Goal: Book appointment/travel/reservation

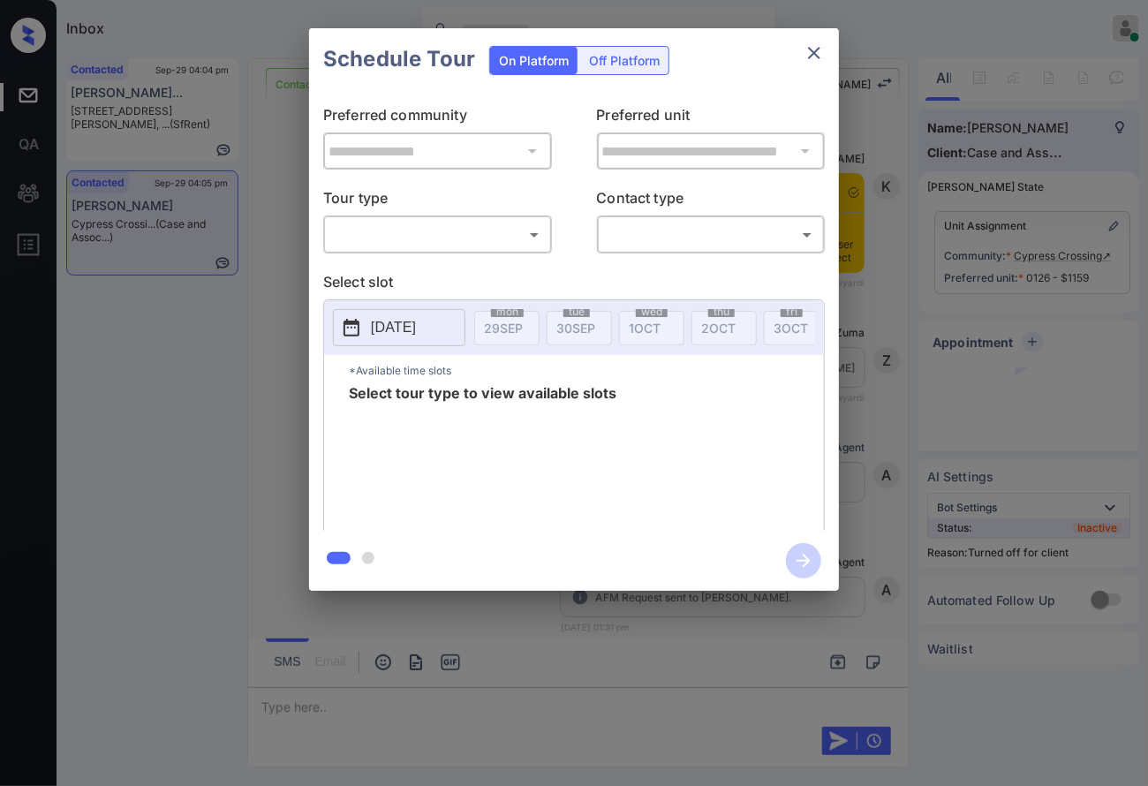
scroll to position [2711, 0]
click at [469, 230] on body "Inbox Caroline Dacanay Online Set yourself offline Set yourself on break Profil…" at bounding box center [574, 393] width 1148 height 786
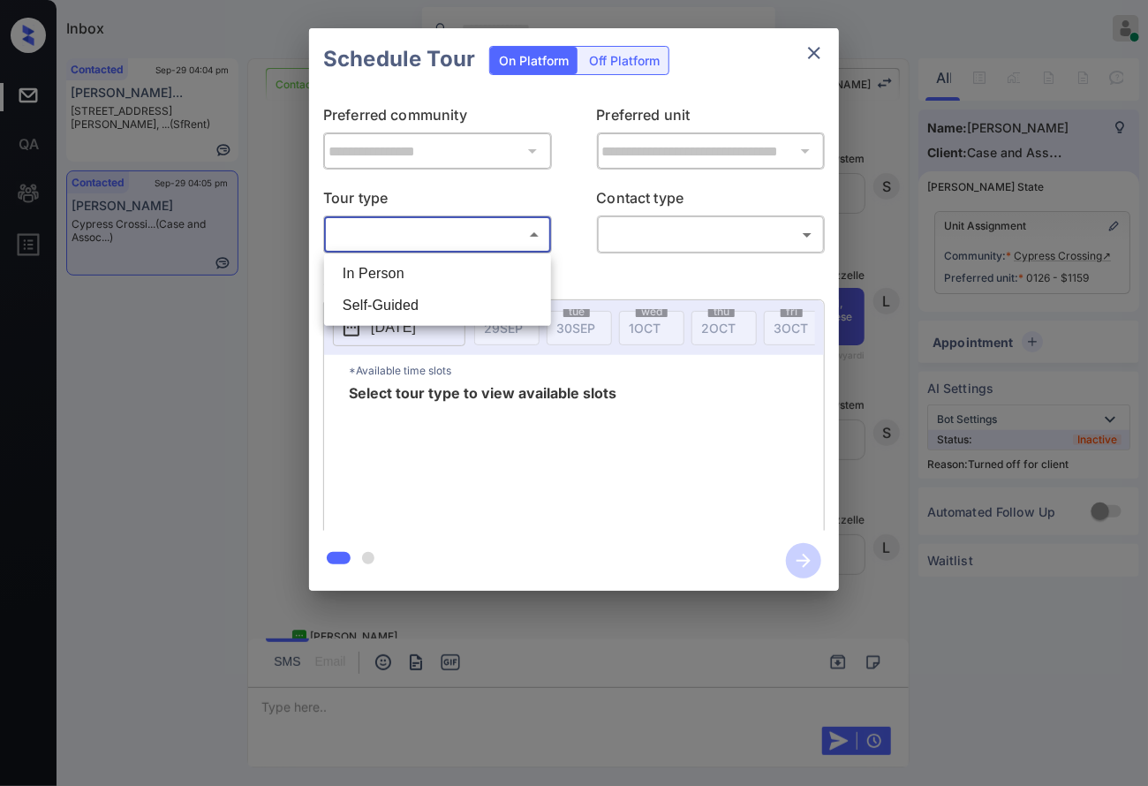
drag, startPoint x: 466, startPoint y: 261, endPoint x: 609, endPoint y: 259, distance: 142.2
click at [466, 262] on li "In Person" at bounding box center [438, 274] width 218 height 32
type input "********"
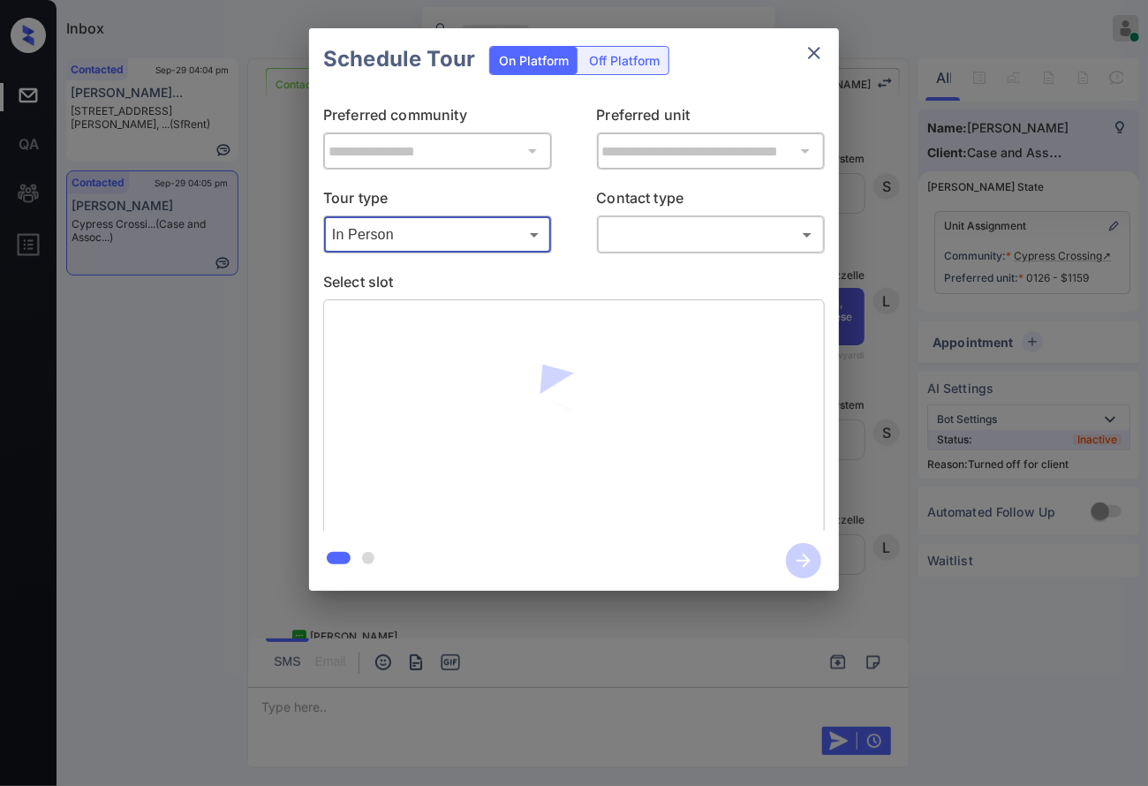
click at [647, 236] on body "Inbox Caroline Dacanay Online Set yourself offline Set yourself on break Profil…" at bounding box center [574, 393] width 1148 height 786
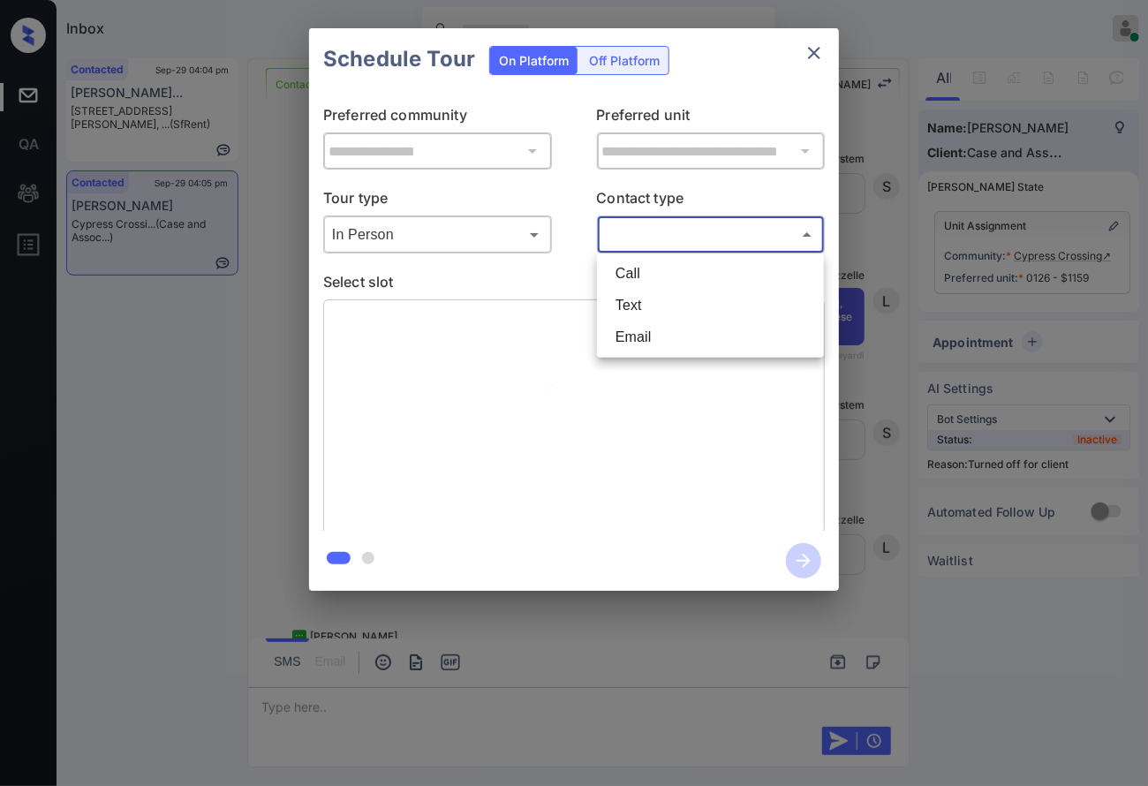
click at [645, 313] on li "Text" at bounding box center [711, 306] width 218 height 32
type input "****"
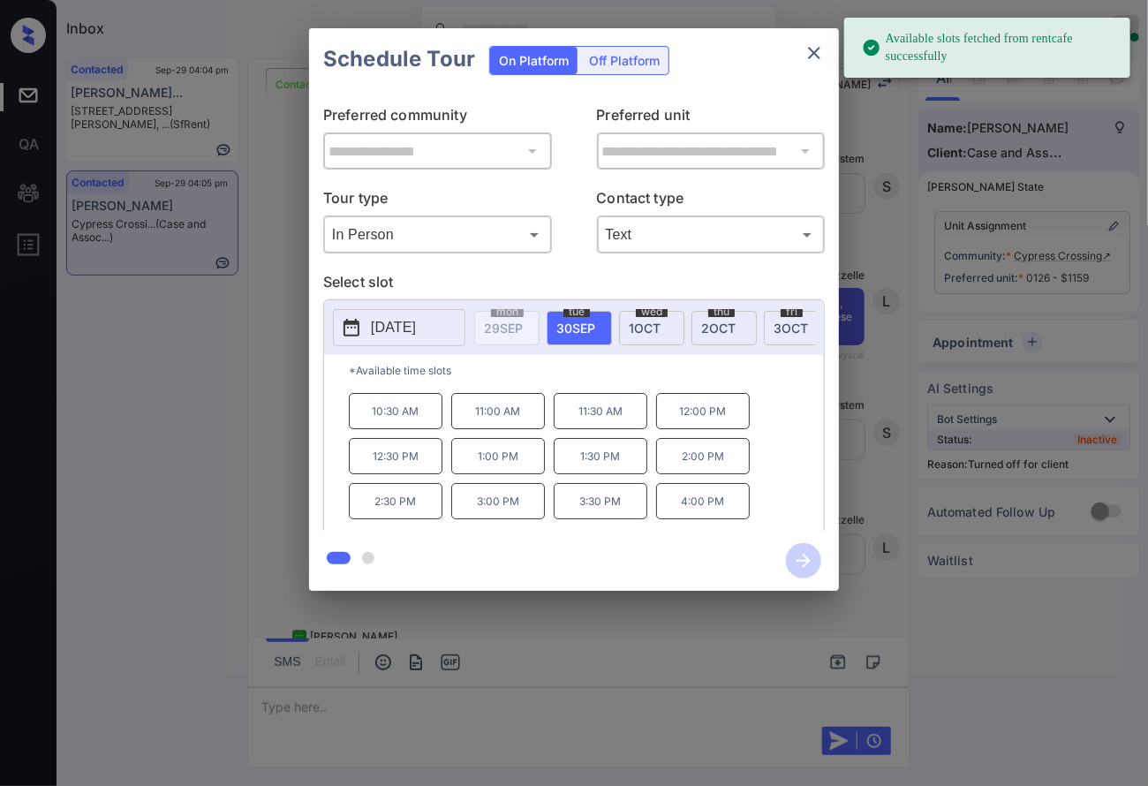
scroll to position [73, 0]
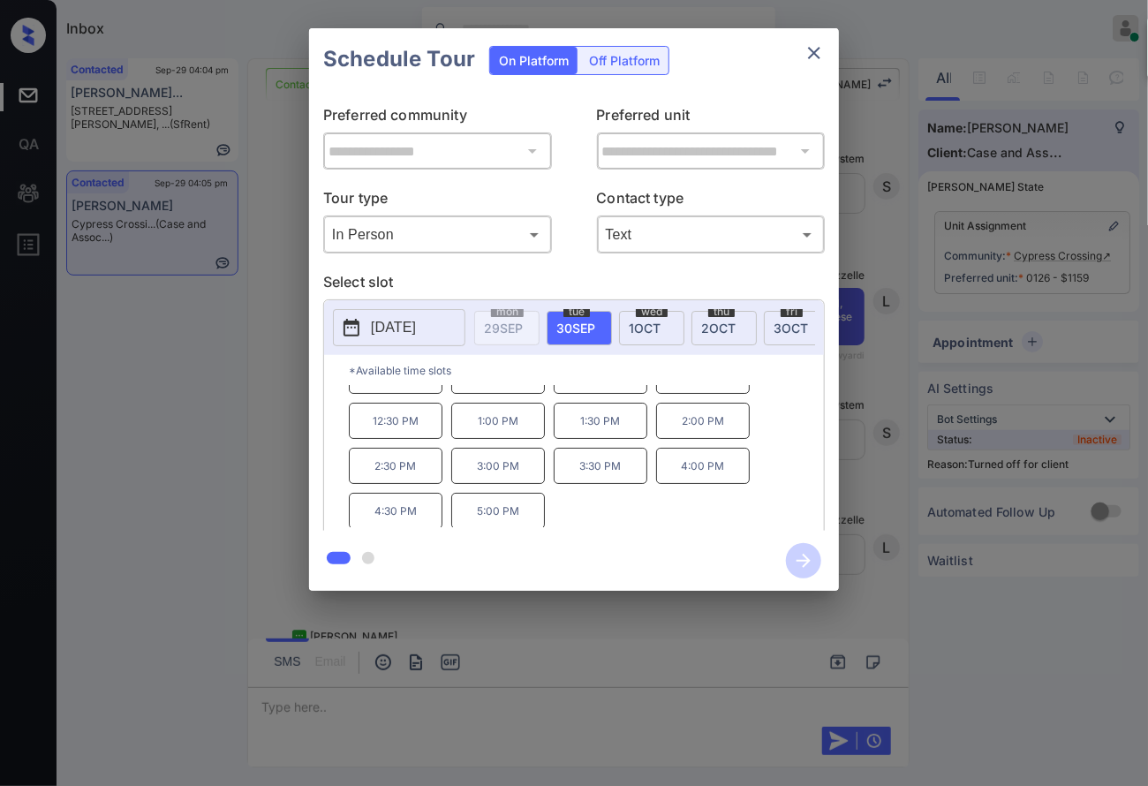
click at [912, 422] on div "**********" at bounding box center [574, 309] width 1148 height 619
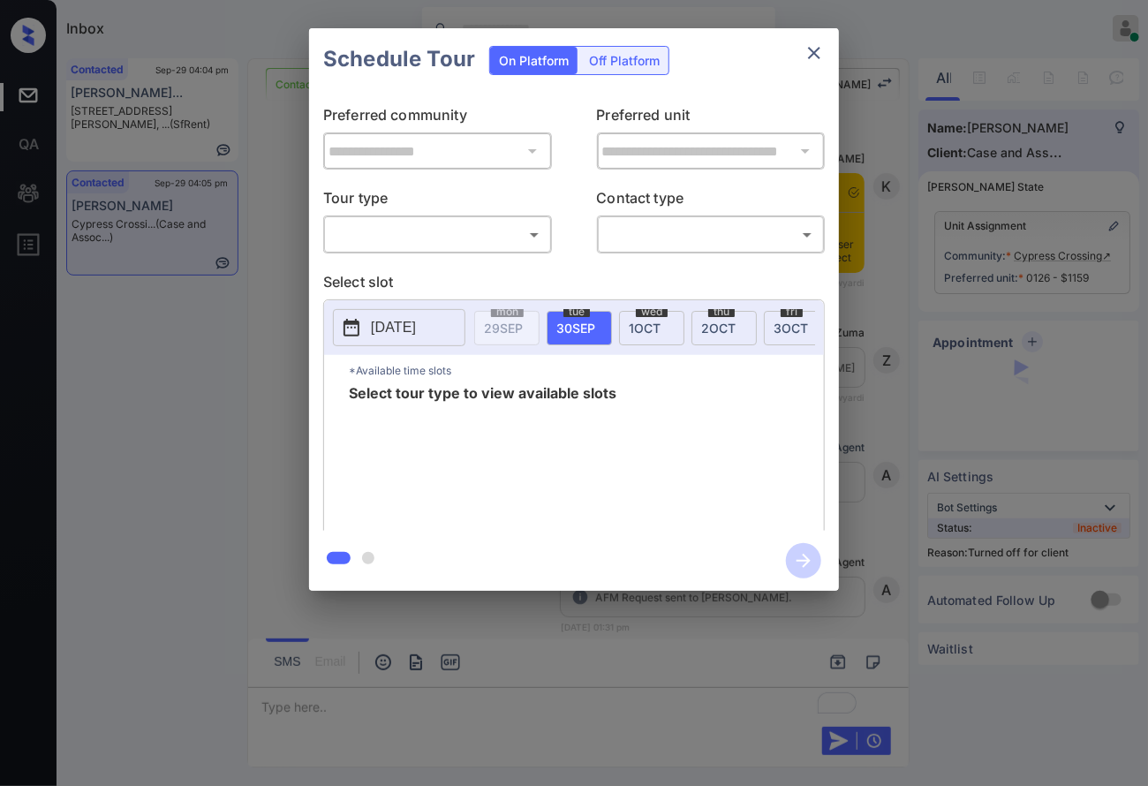
scroll to position [3182, 0]
click at [510, 230] on body "Inbox Caroline Dacanay Online Set yourself offline Set yourself on break Profil…" at bounding box center [574, 393] width 1148 height 786
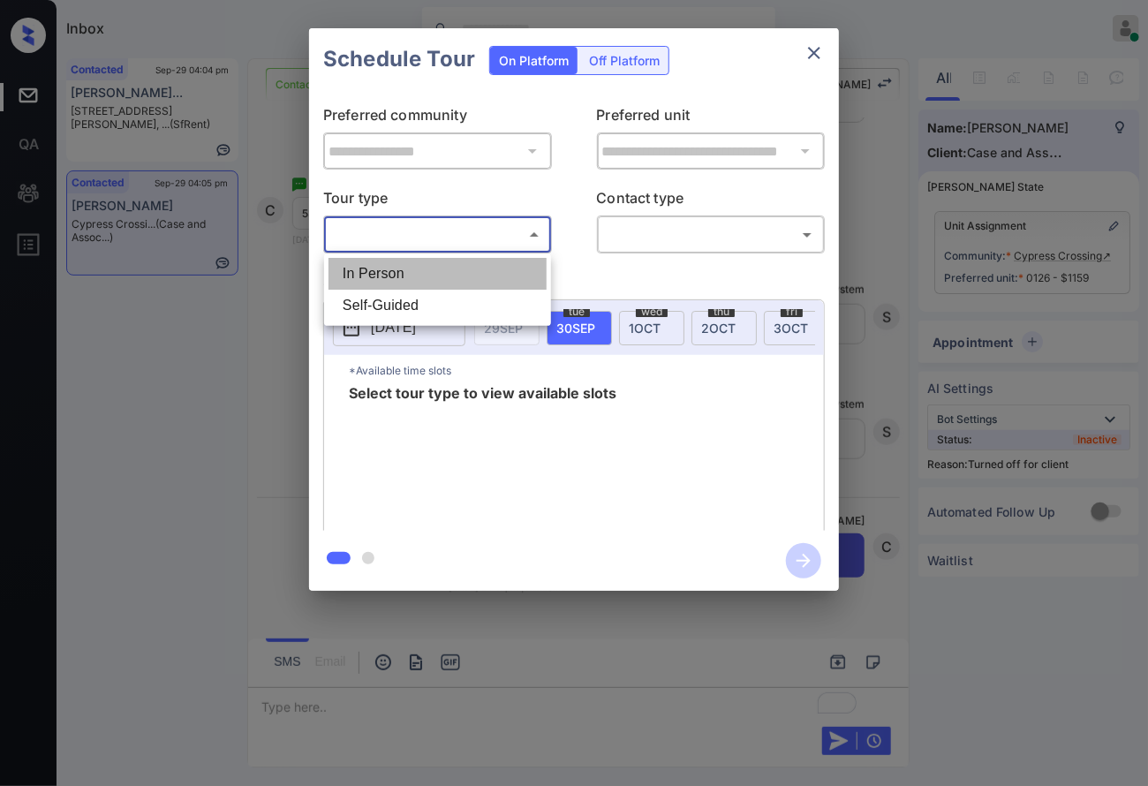
click at [509, 272] on li "In Person" at bounding box center [438, 274] width 218 height 32
type input "********"
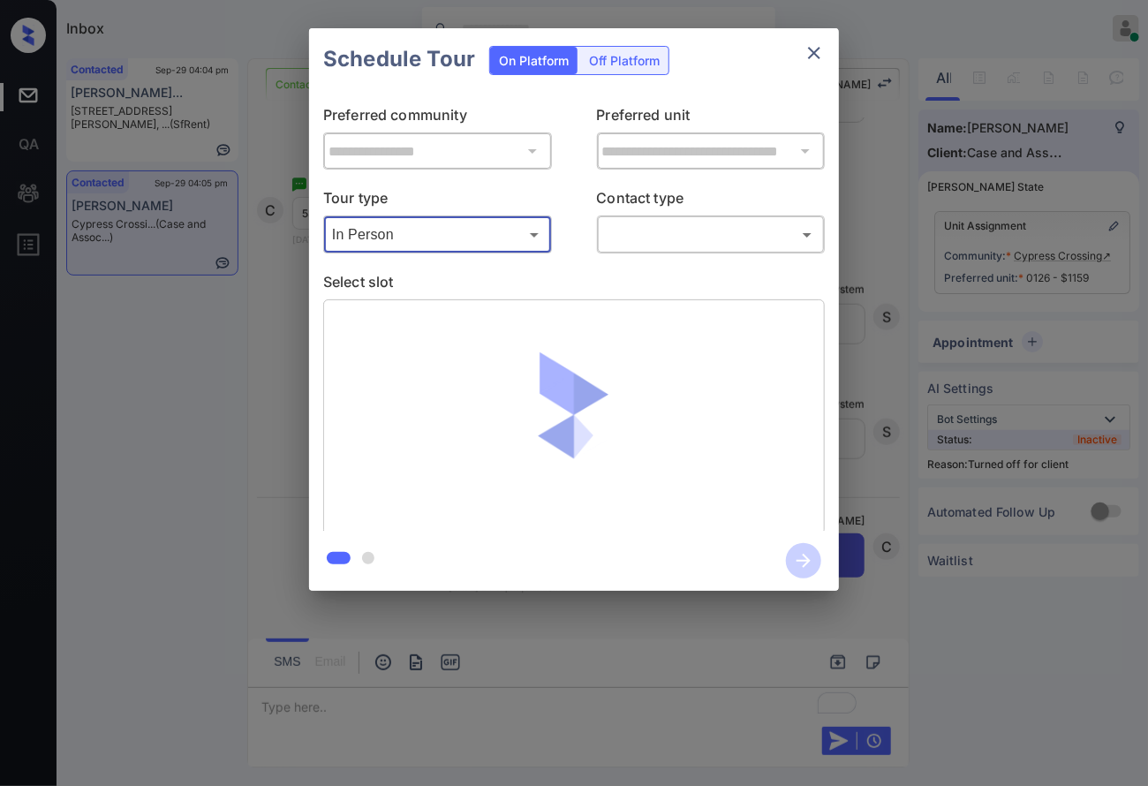
click at [663, 237] on body "Inbox Caroline Dacanay Online Set yourself offline Set yourself on break Profil…" at bounding box center [574, 393] width 1148 height 786
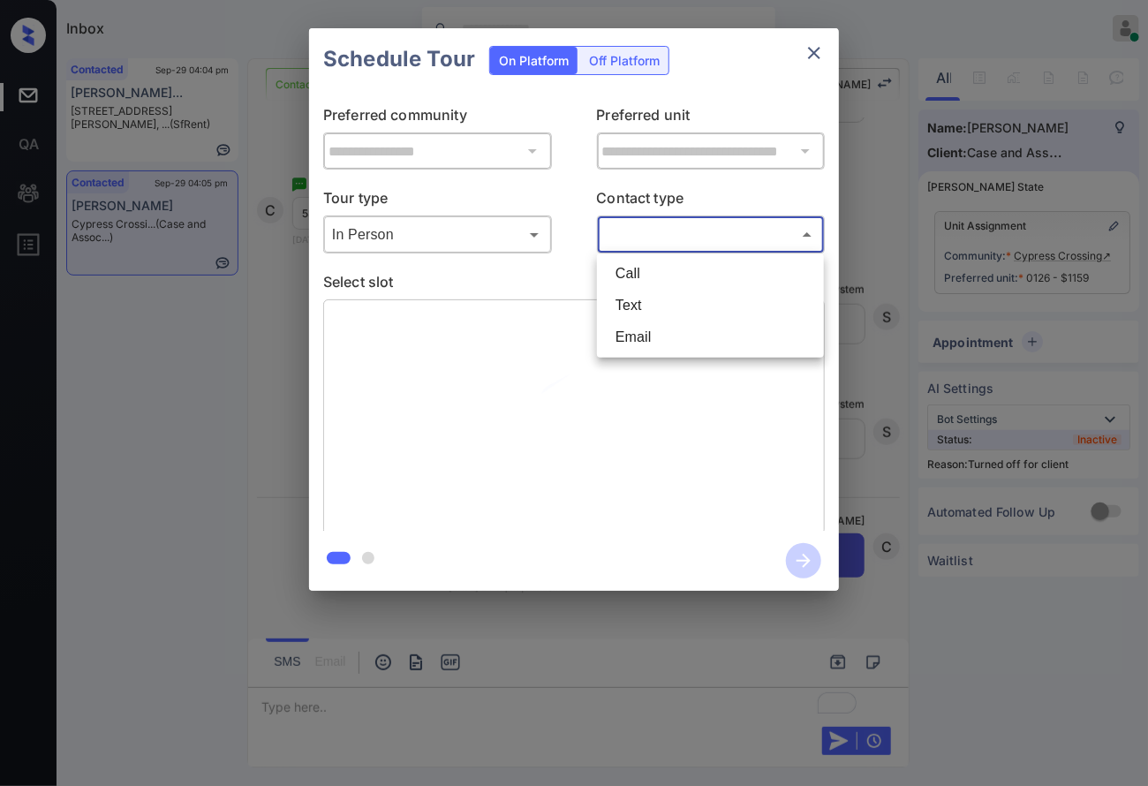
click at [650, 307] on li "Text" at bounding box center [711, 306] width 218 height 32
type input "****"
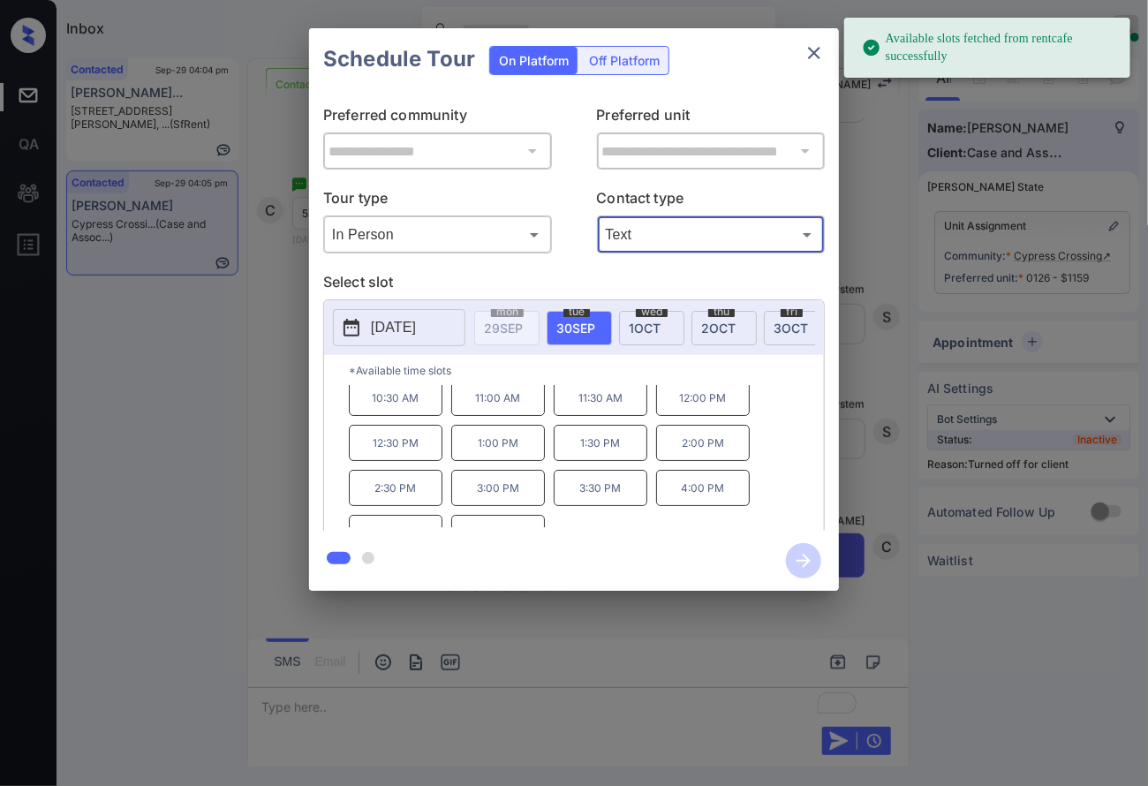
scroll to position [73, 0]
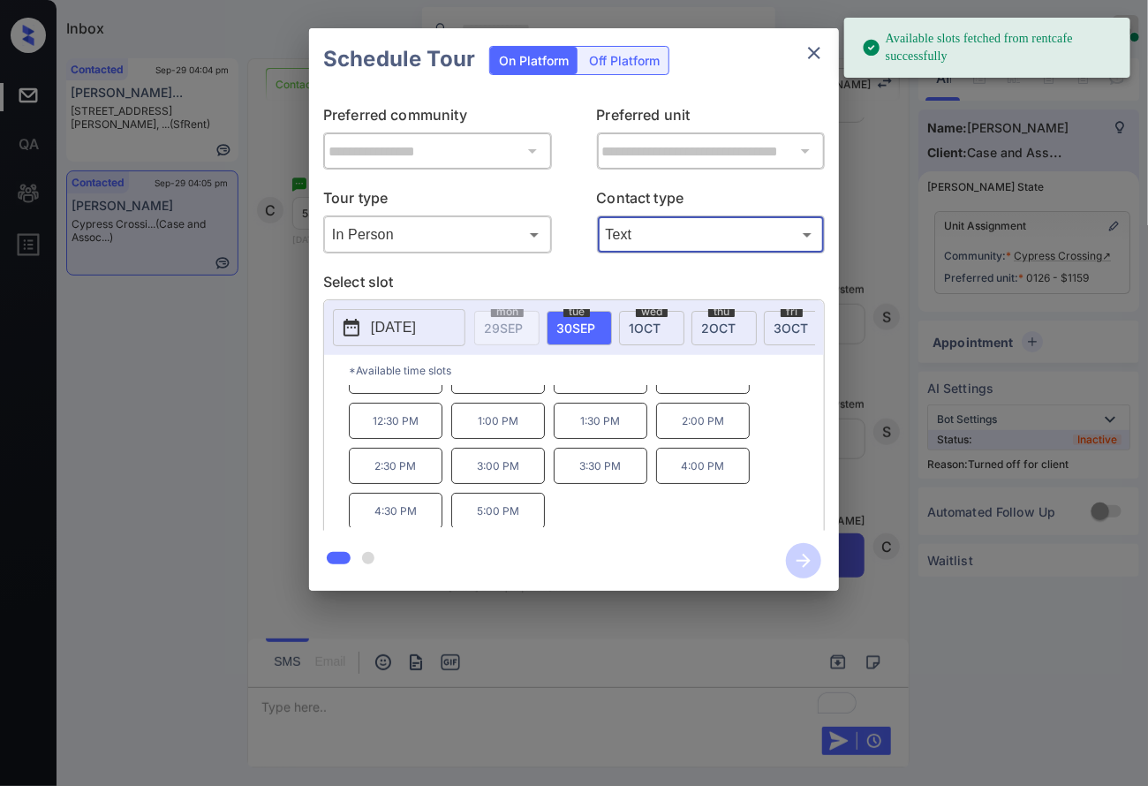
click at [518, 514] on p "5:00 PM" at bounding box center [498, 511] width 94 height 36
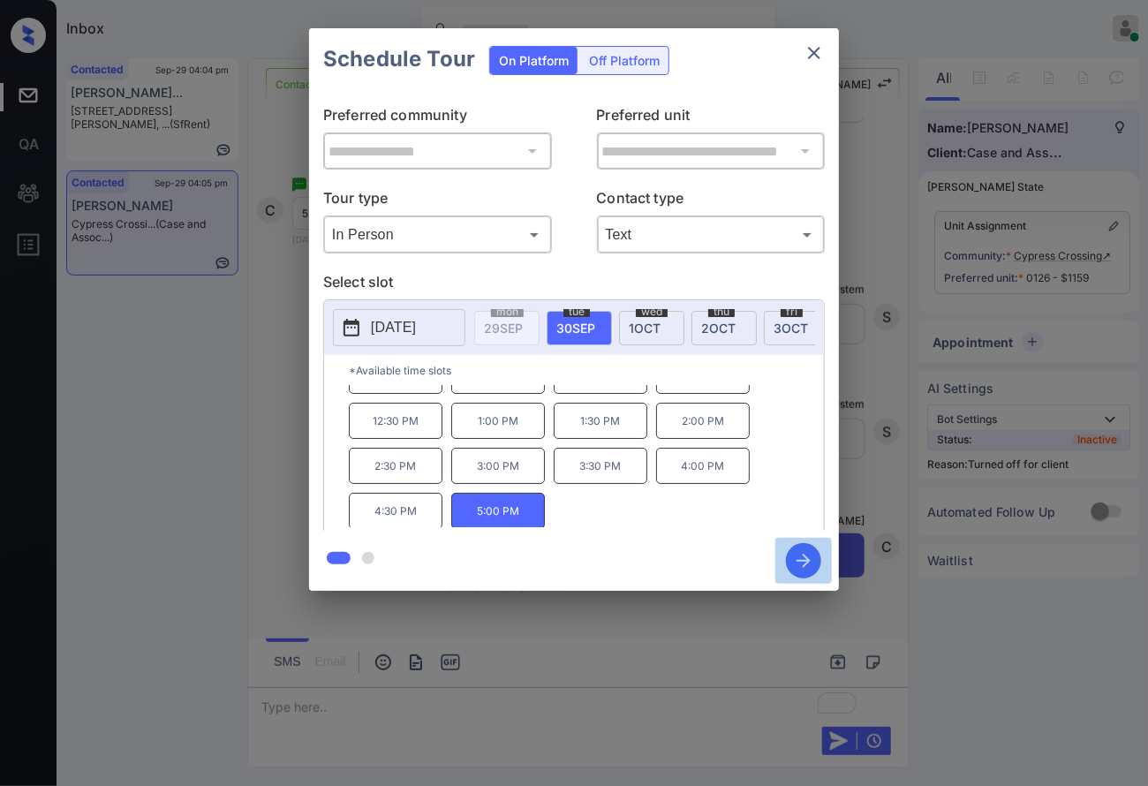
click at [806, 556] on icon "button" at bounding box center [804, 561] width 14 height 14
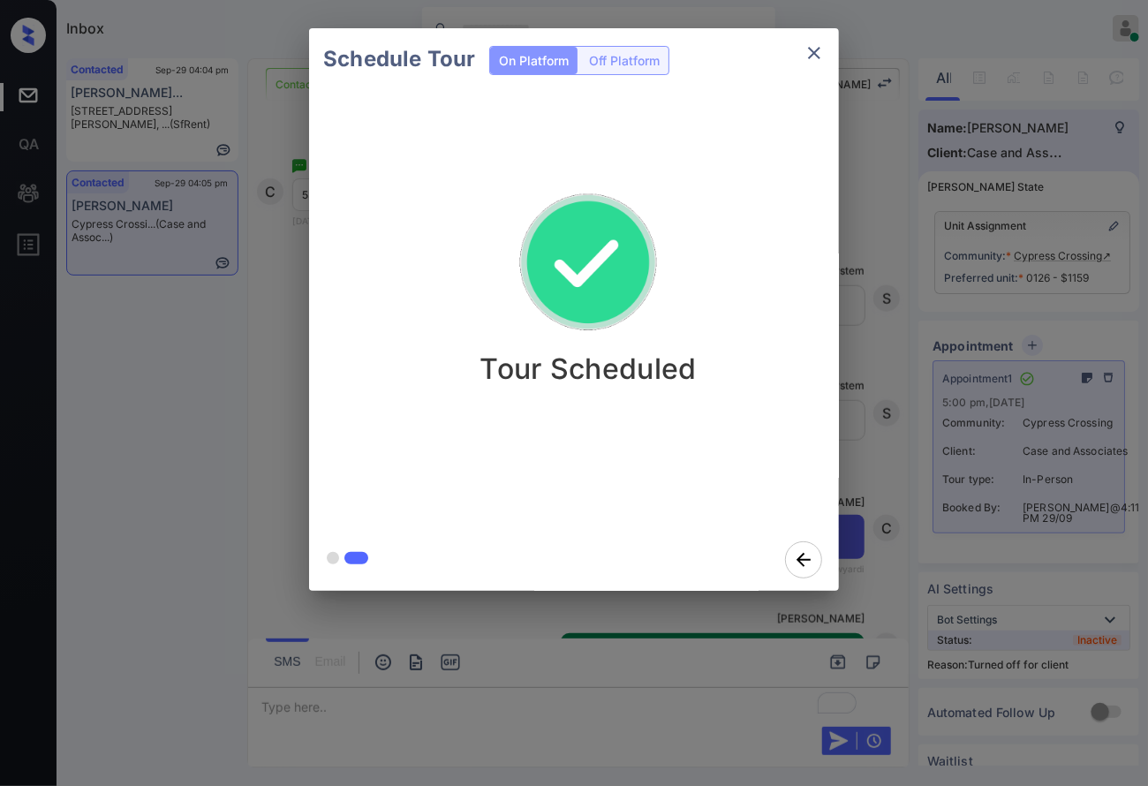
click at [934, 486] on div "Schedule Tour On Platform Off Platform Tour Scheduled" at bounding box center [574, 309] width 1148 height 619
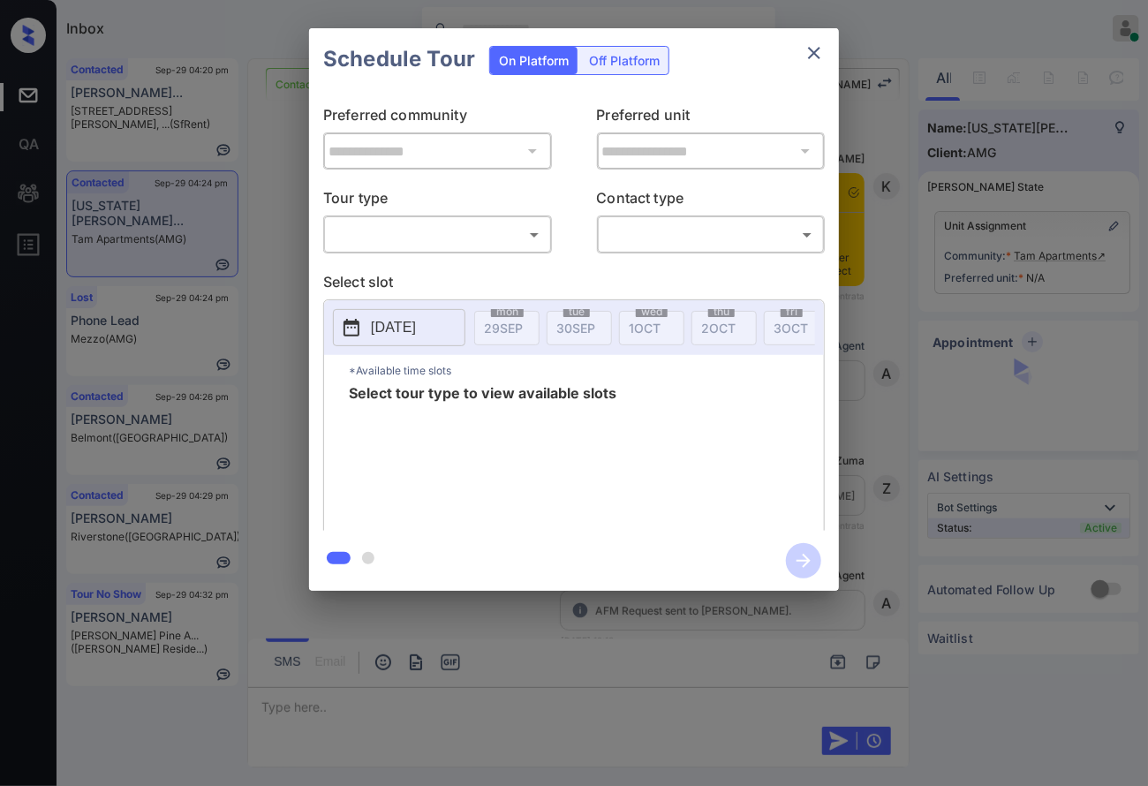
scroll to position [2732, 0]
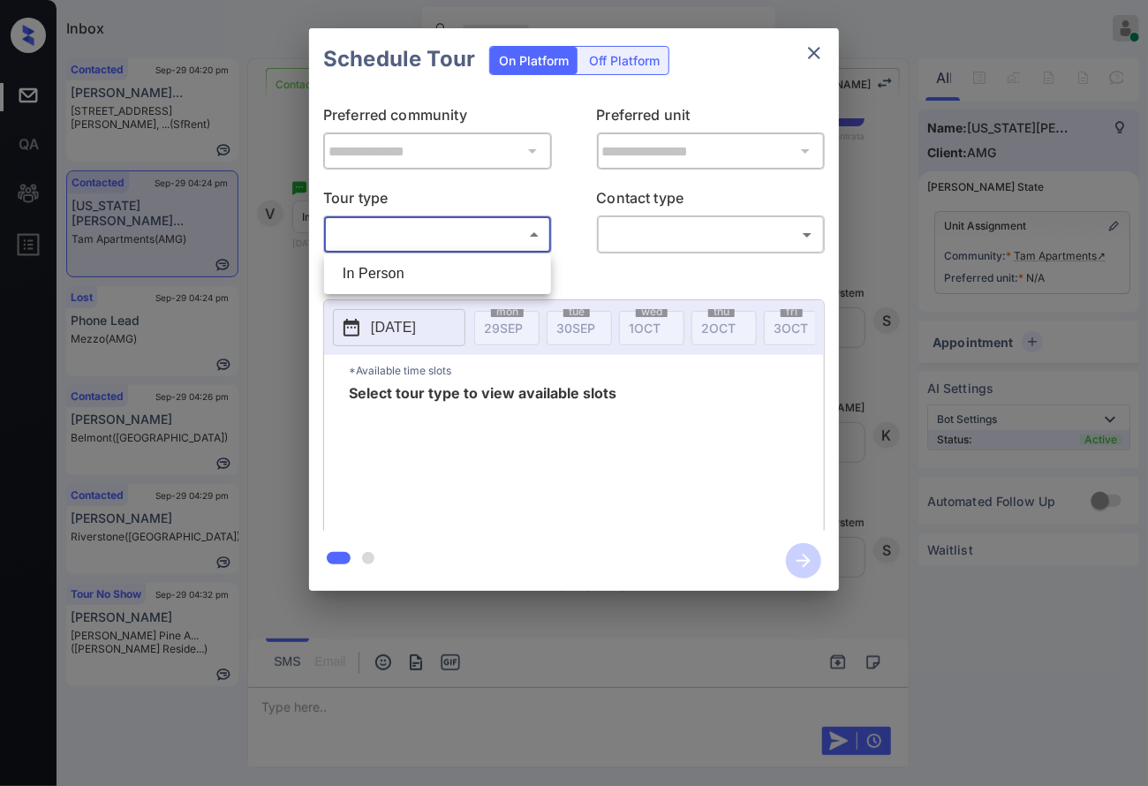
click at [537, 234] on body "Inbox [PERSON_NAME] Online Set yourself offline Set yourself on break Profile S…" at bounding box center [574, 393] width 1148 height 786
click at [518, 299] on div at bounding box center [574, 393] width 1148 height 786
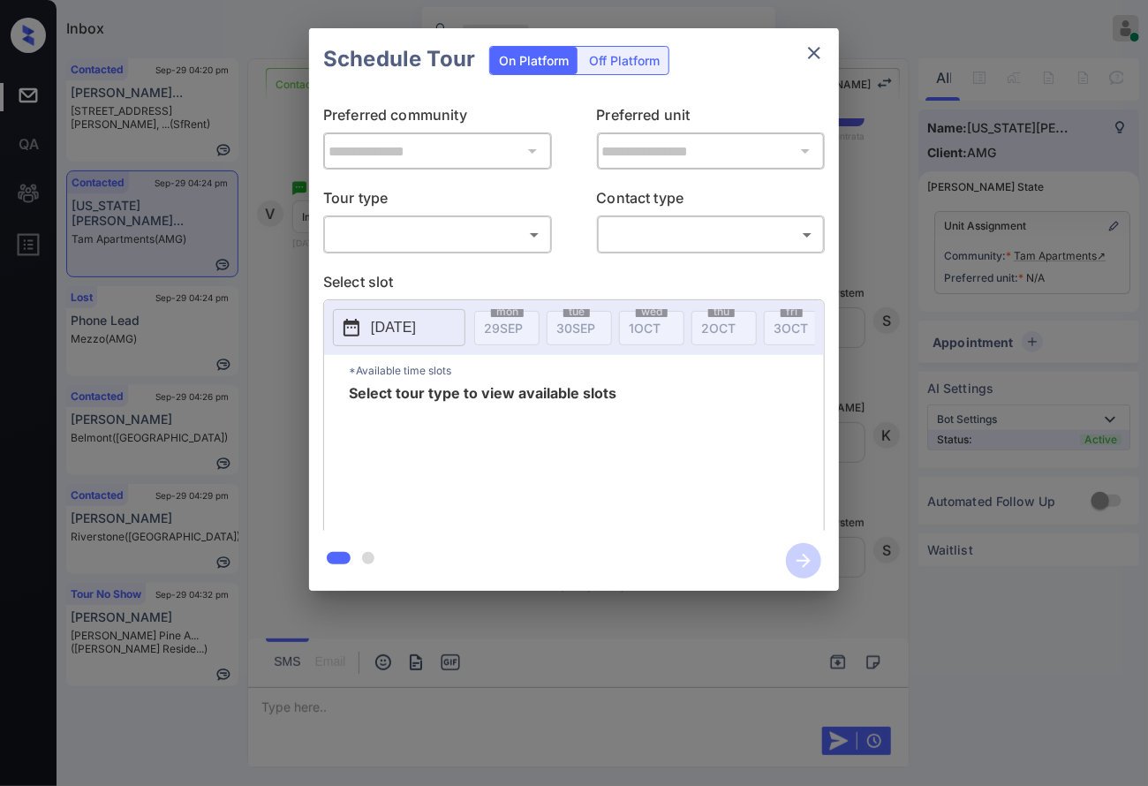
click at [516, 280] on p "Select slot" at bounding box center [574, 285] width 502 height 28
click at [513, 236] on body "Inbox [PERSON_NAME] Online Set yourself offline Set yourself on break Profile S…" at bounding box center [574, 393] width 1148 height 786
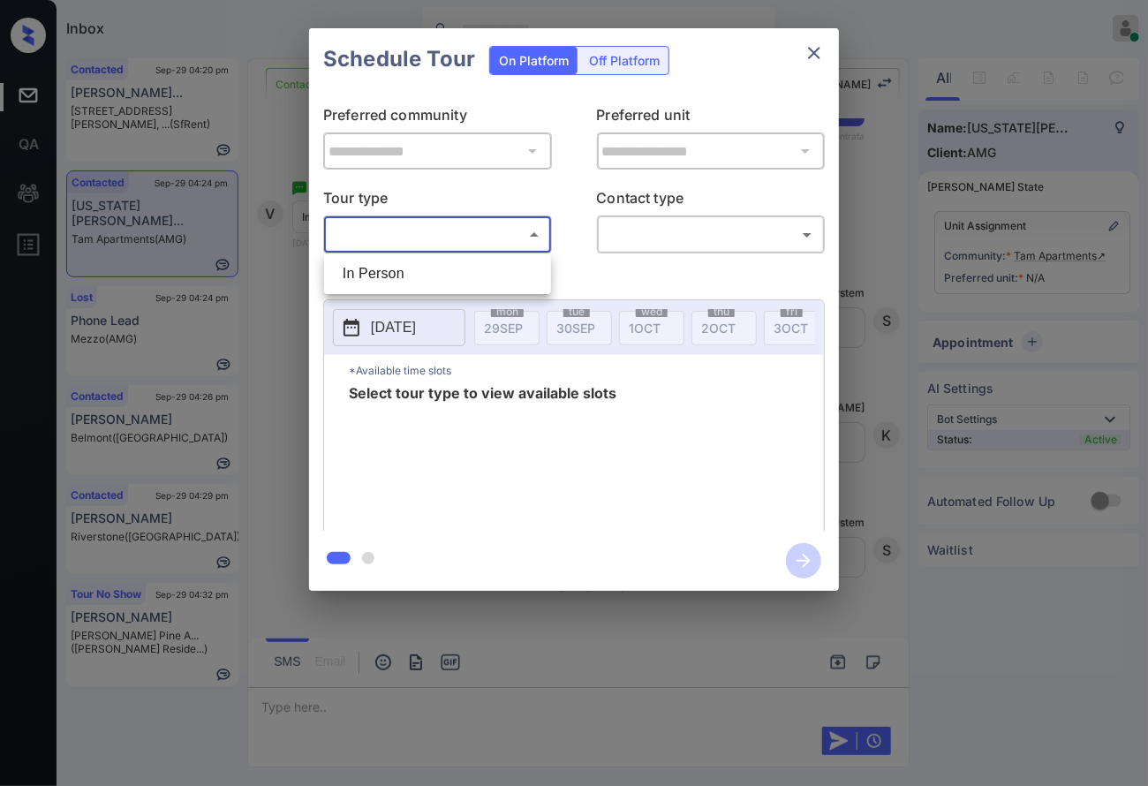
click at [509, 281] on li "In Person" at bounding box center [438, 274] width 218 height 32
type input "********"
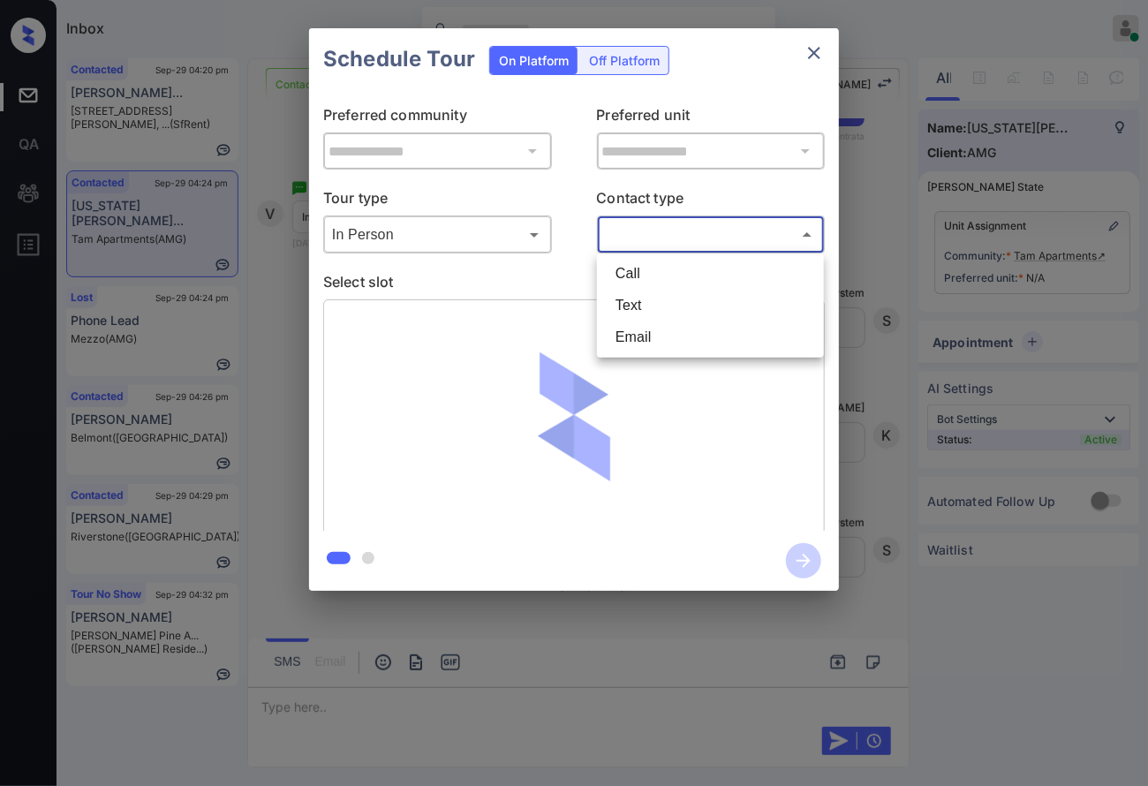
click at [667, 219] on body "Inbox Caroline Dacanay Online Set yourself offline Set yourself on break Profil…" at bounding box center [574, 393] width 1148 height 786
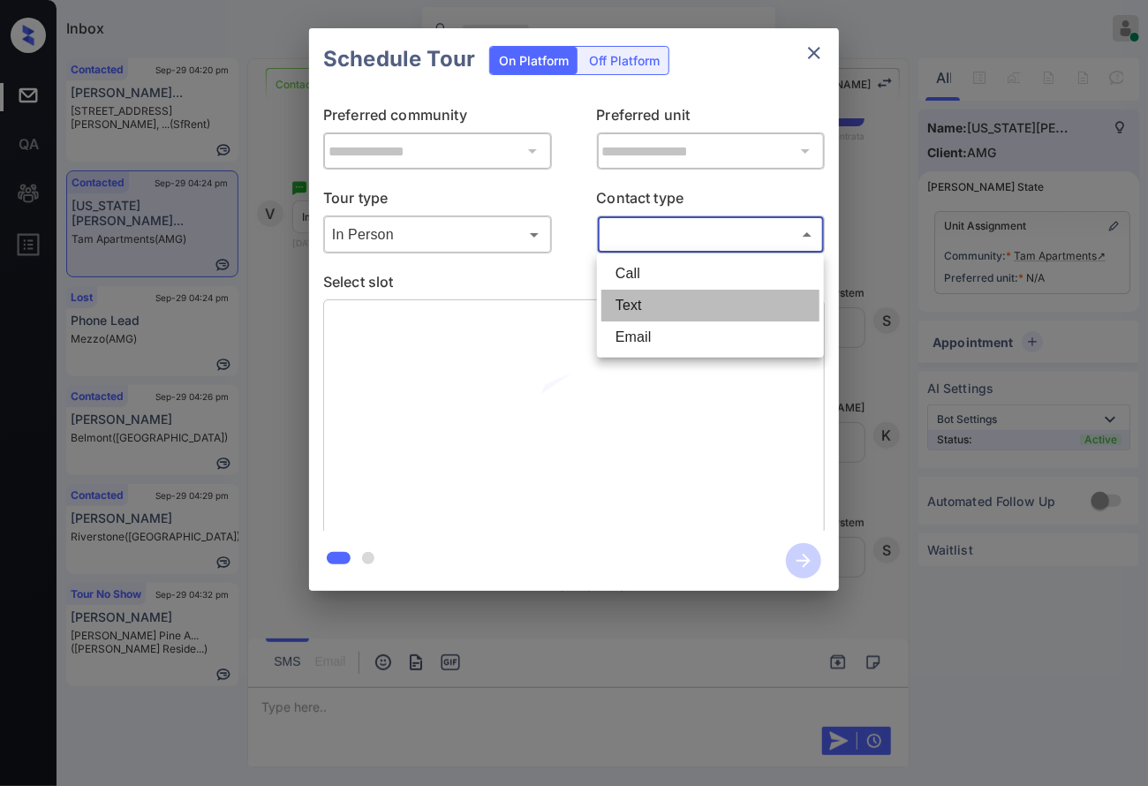
click at [656, 297] on li "Text" at bounding box center [711, 306] width 218 height 32
type input "****"
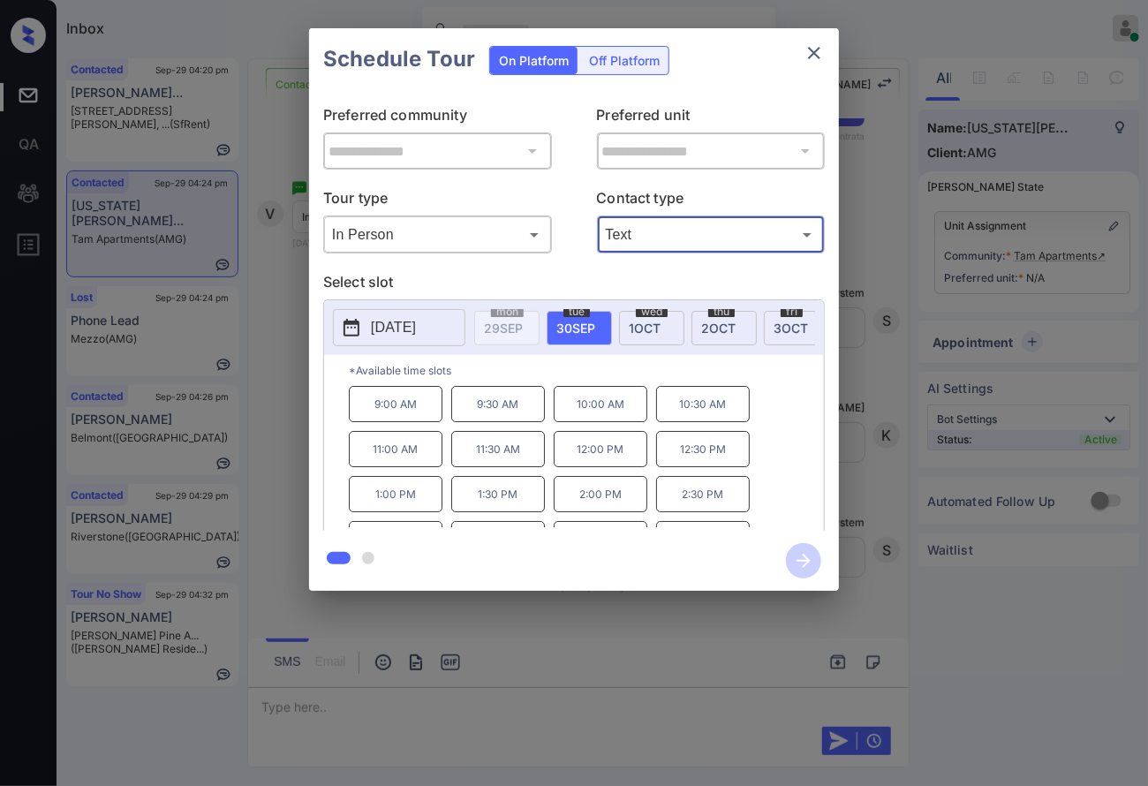
click at [414, 336] on p "2025-09-30" at bounding box center [393, 327] width 45 height 21
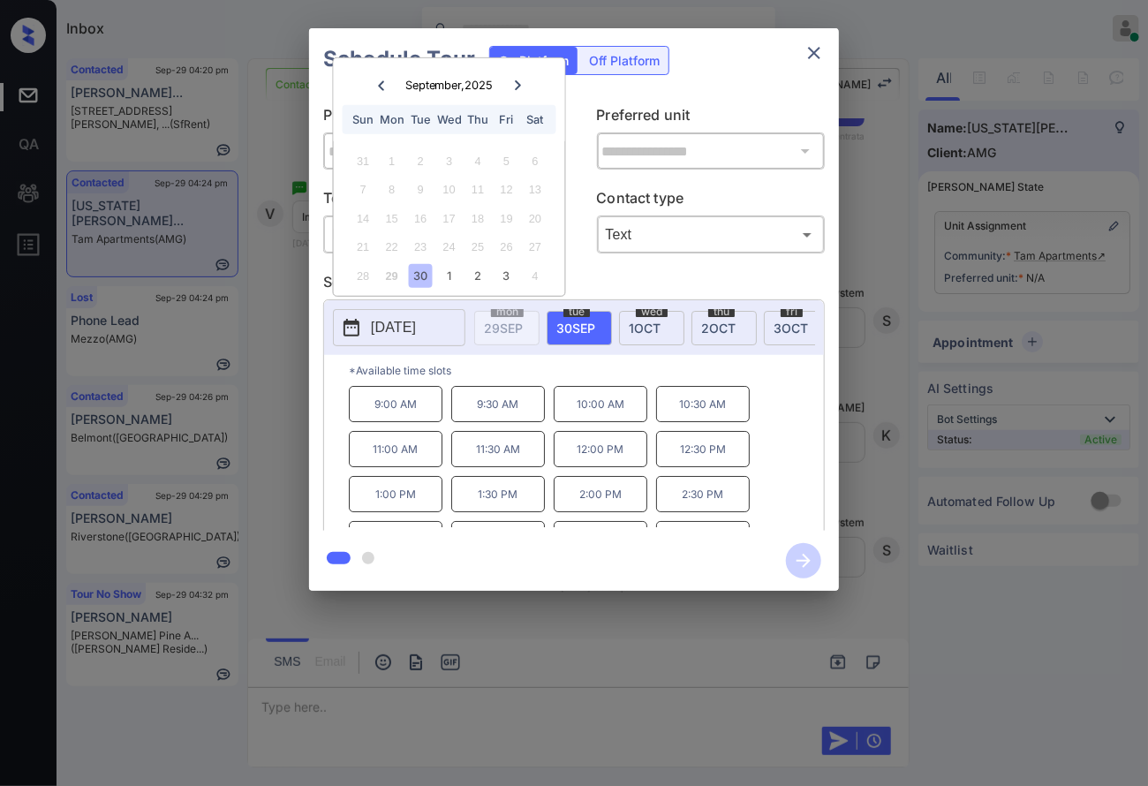
click at [516, 81] on icon at bounding box center [518, 85] width 6 height 10
drag, startPoint x: 387, startPoint y: 88, endPoint x: 400, endPoint y: 158, distance: 71.0
click at [400, 158] on div "October , 2025 Sun Mon Tue Wed Thu Fri Sat 28 29 30 1 2 3 4 5 6 7 8 9 10 11 12 …" at bounding box center [449, 177] width 231 height 238
click at [815, 52] on icon "close" at bounding box center [814, 53] width 12 height 12
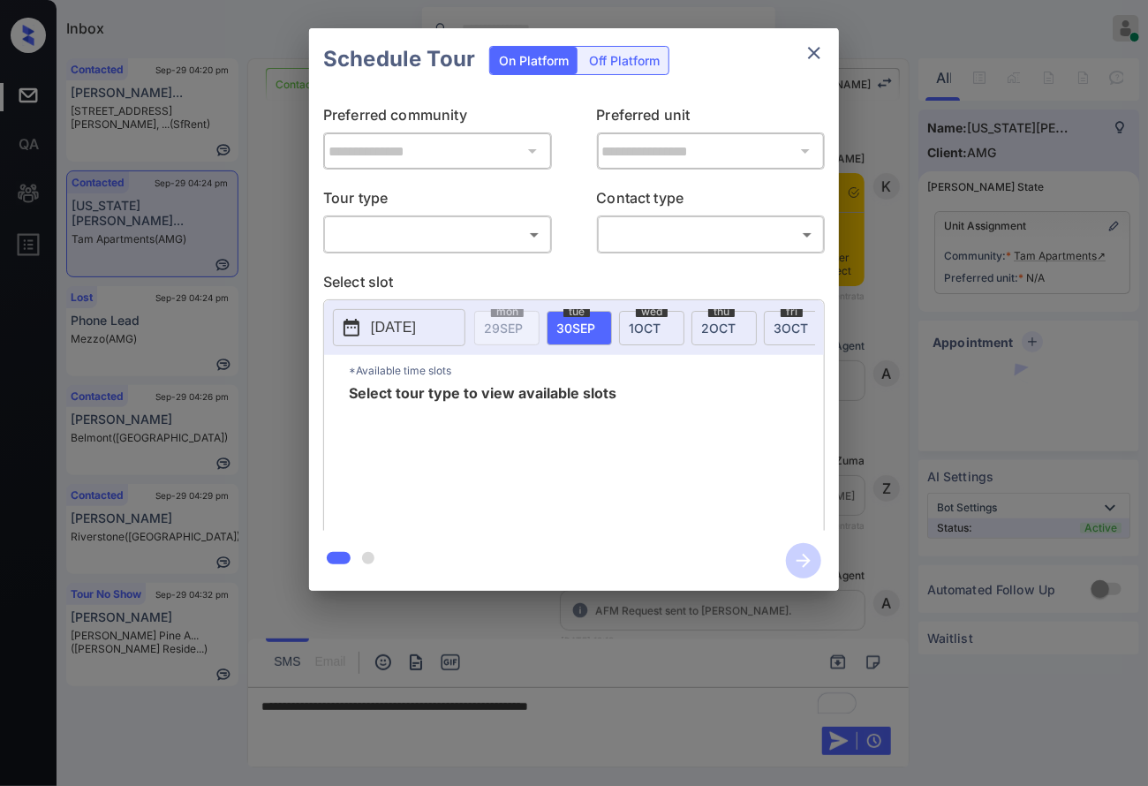
scroll to position [2732, 0]
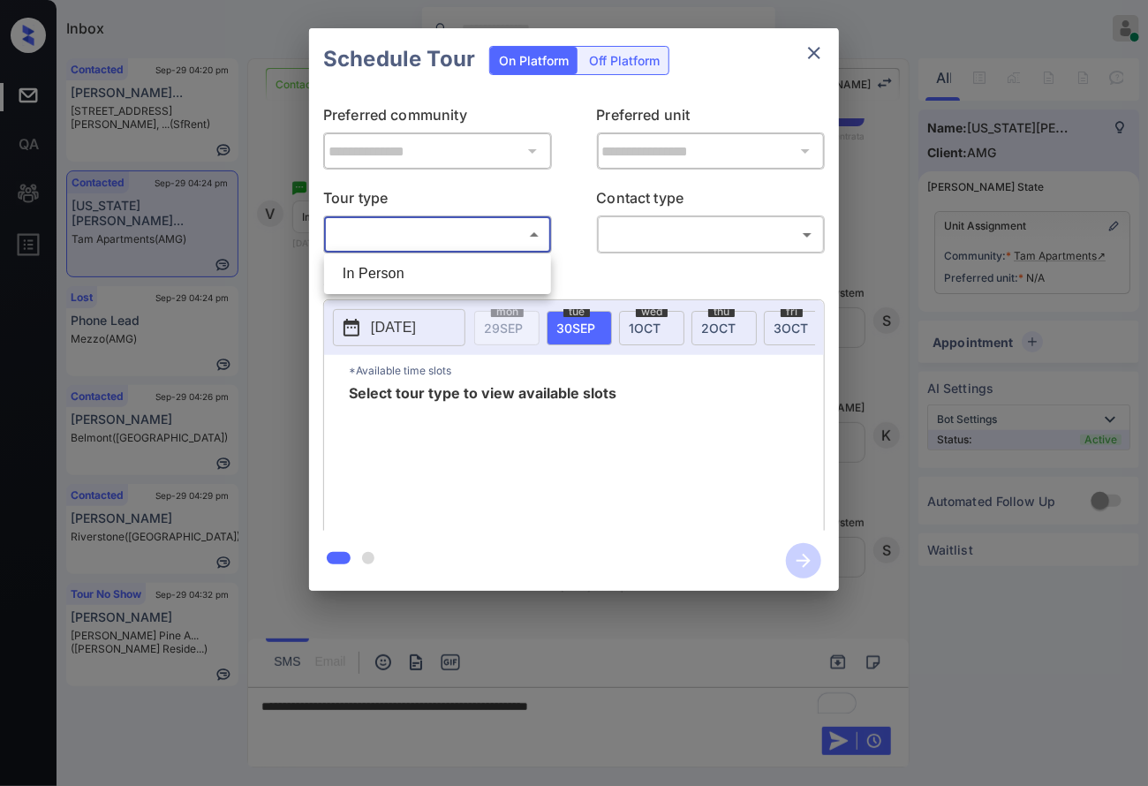
click at [424, 230] on body "Inbox Caroline Dacanay Online Set yourself offline Set yourself on break Profil…" at bounding box center [574, 393] width 1148 height 786
click at [427, 283] on li "In Person" at bounding box center [438, 274] width 218 height 32
type input "********"
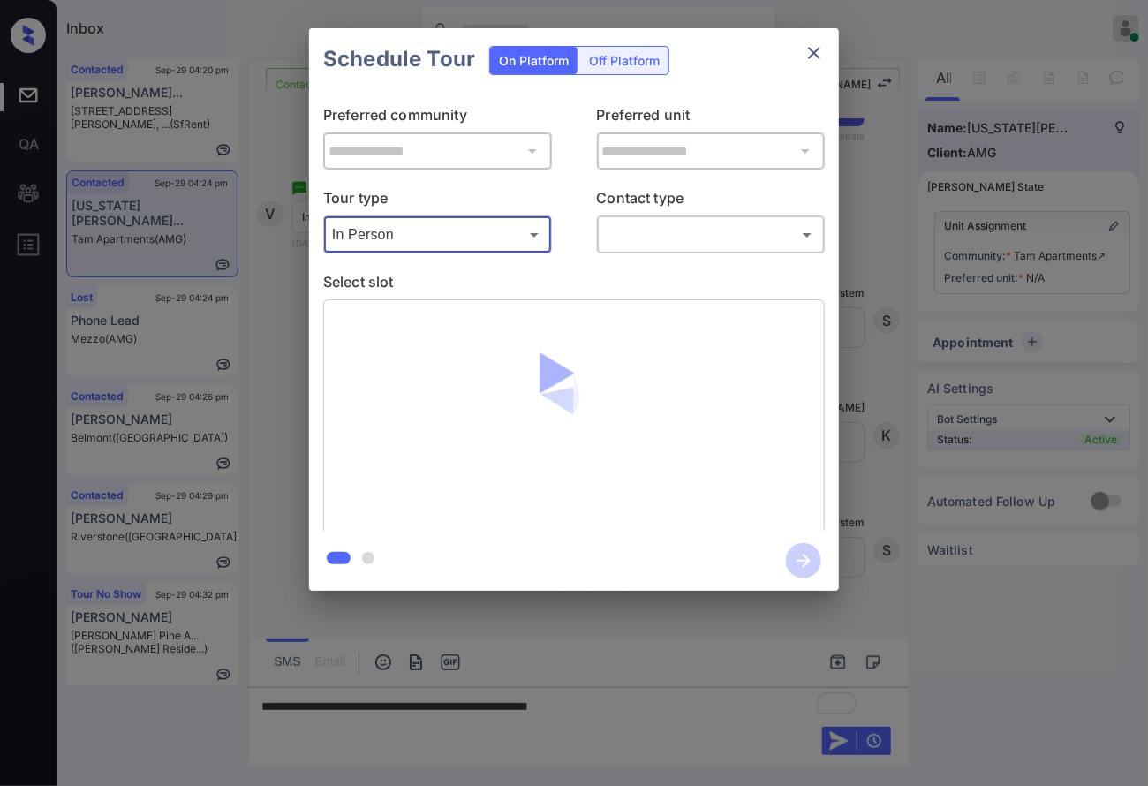
click at [693, 217] on div "​ ​" at bounding box center [711, 235] width 229 height 38
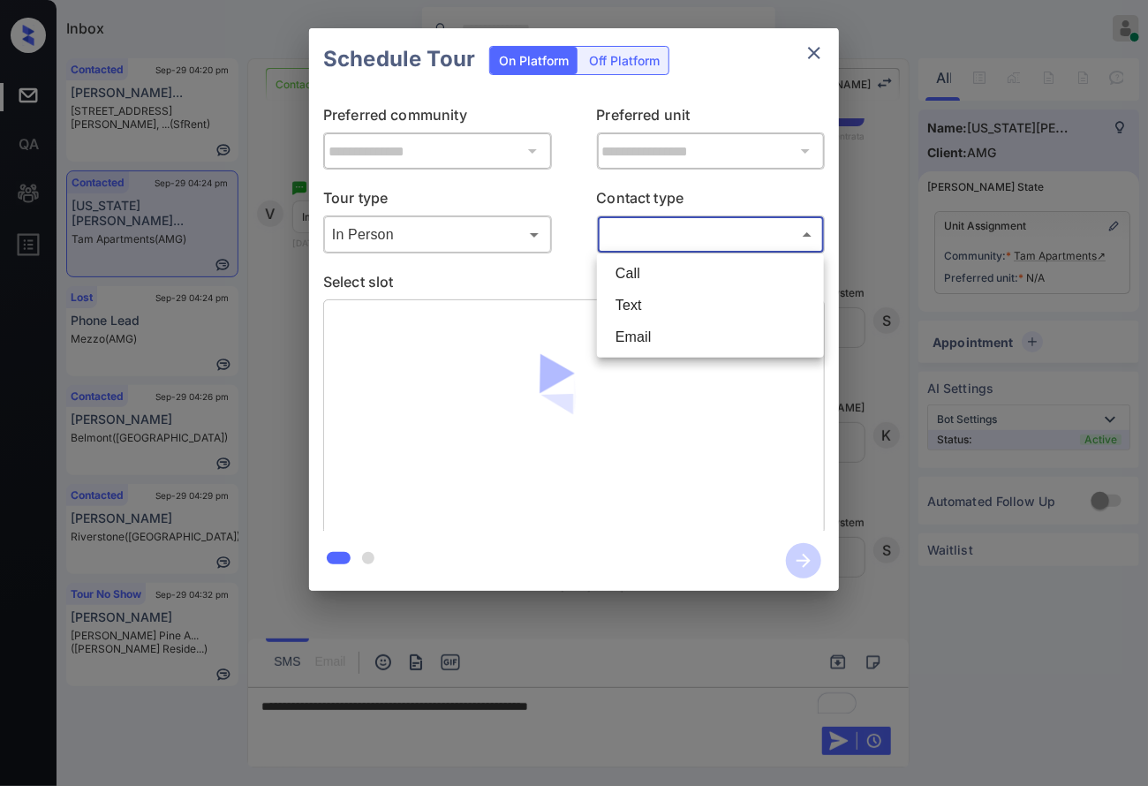
click at [693, 237] on body "Inbox Caroline Dacanay Online Set yourself offline Set yourself on break Profil…" at bounding box center [574, 393] width 1148 height 786
drag, startPoint x: 671, startPoint y: 301, endPoint x: 622, endPoint y: 306, distance: 49.7
click at [670, 302] on li "Text" at bounding box center [711, 306] width 218 height 32
type input "****"
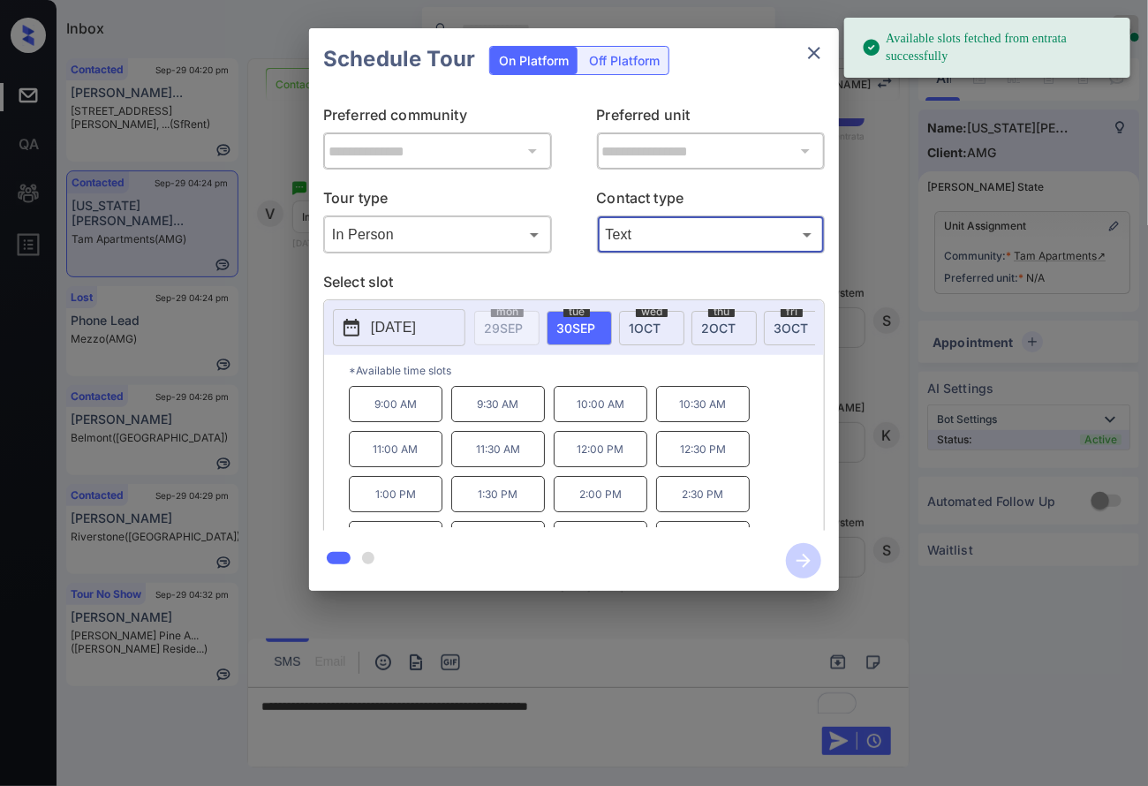
click at [418, 314] on button "2025-09-30" at bounding box center [399, 327] width 132 height 37
click at [651, 715] on div at bounding box center [574, 393] width 1148 height 786
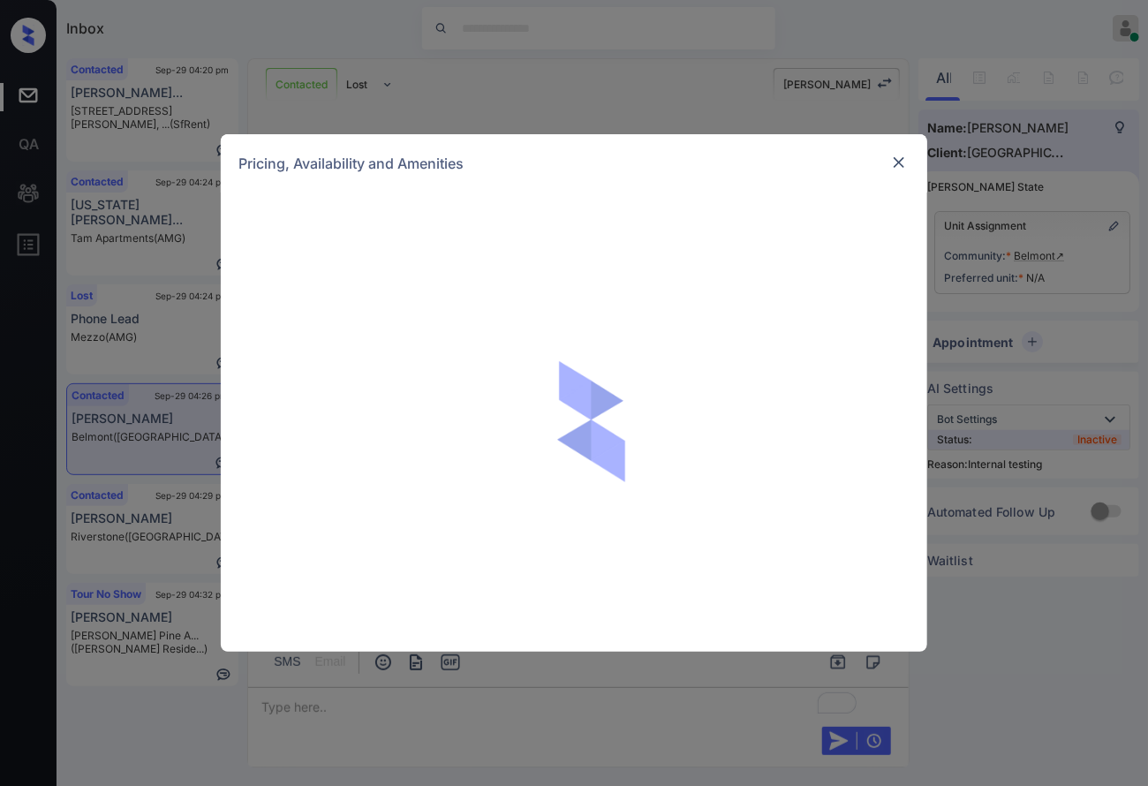
scroll to position [2828, 0]
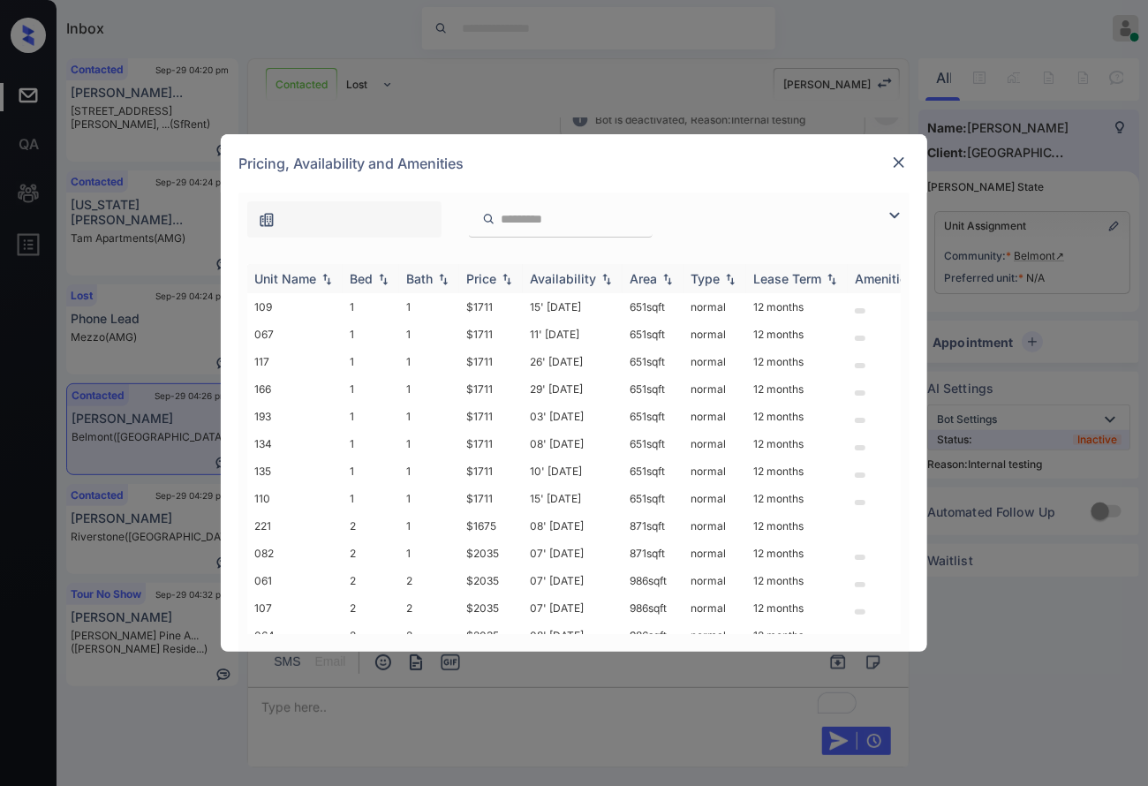
click at [507, 271] on div "Price" at bounding box center [490, 278] width 49 height 15
click at [507, 272] on img at bounding box center [507, 278] width 18 height 13
drag, startPoint x: 497, startPoint y: 329, endPoint x: 458, endPoint y: 327, distance: 38.9
click at [458, 327] on tr "109 1 1 $1711 15' [DATE] 651 sqft normal 12 months" at bounding box center [708, 334] width 923 height 27
copy tr "$1711"
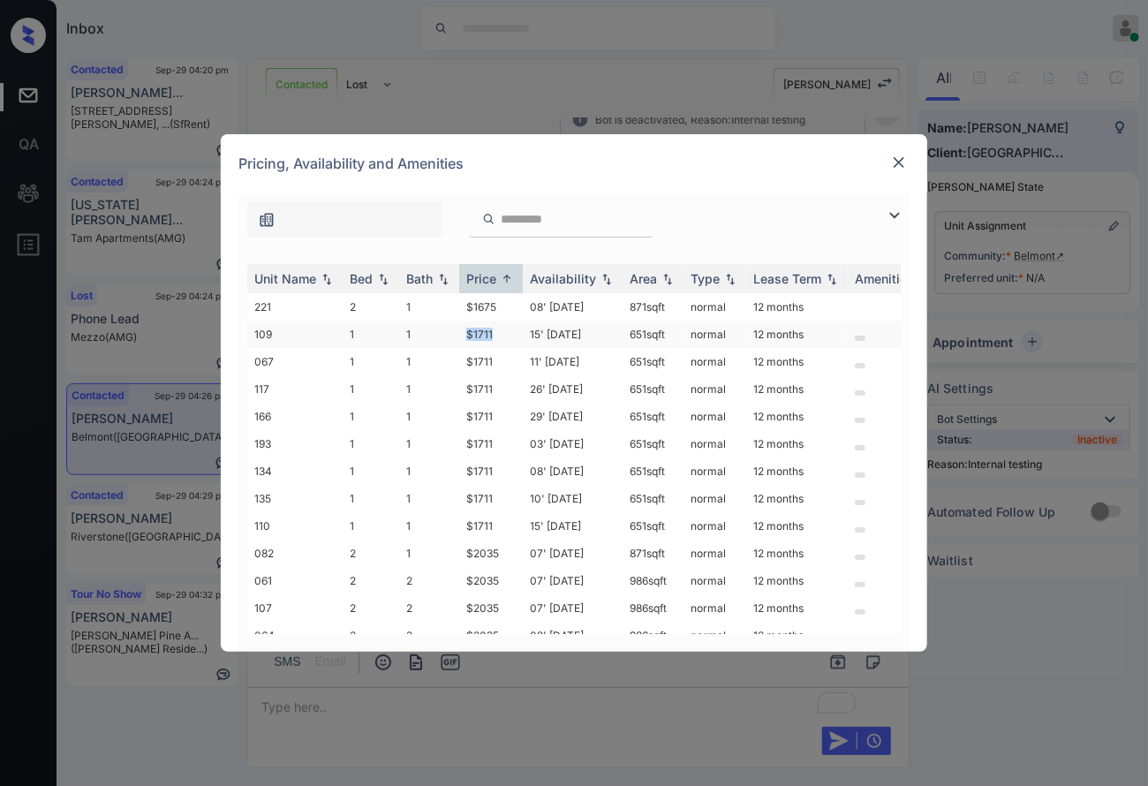
click at [487, 336] on td "$1711" at bounding box center [491, 334] width 64 height 27
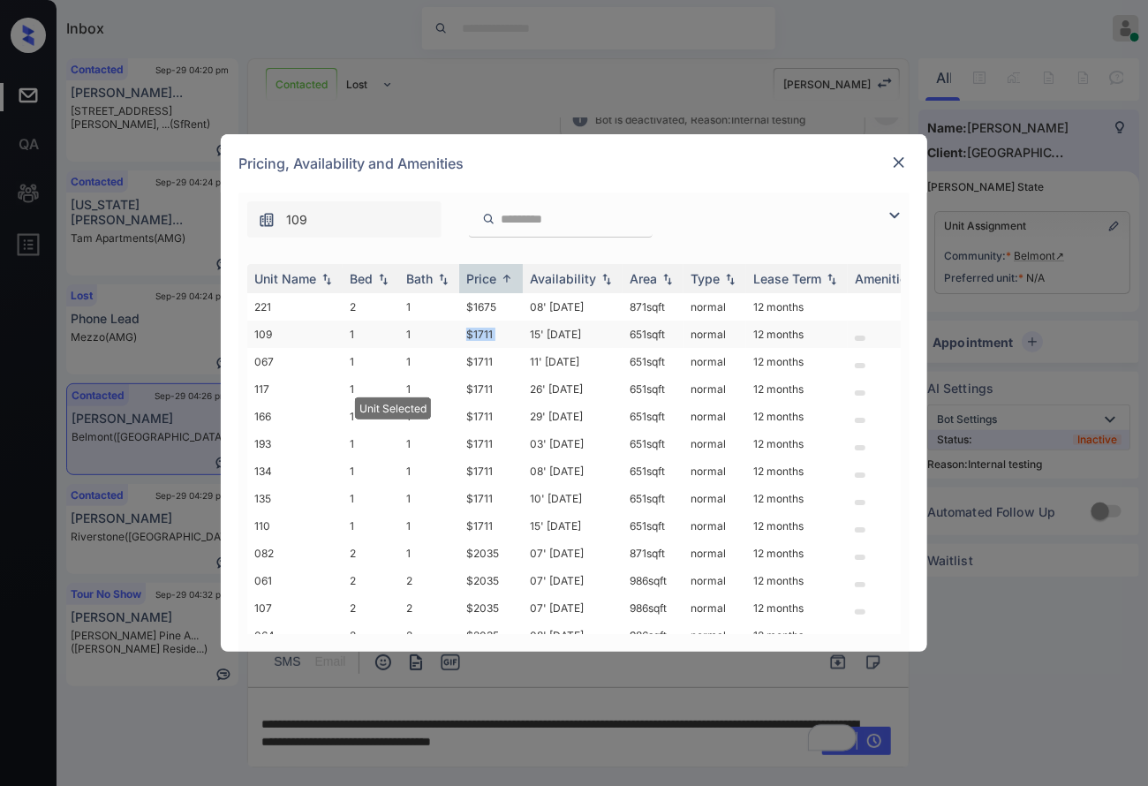
click at [487, 336] on td "$1711" at bounding box center [491, 334] width 64 height 27
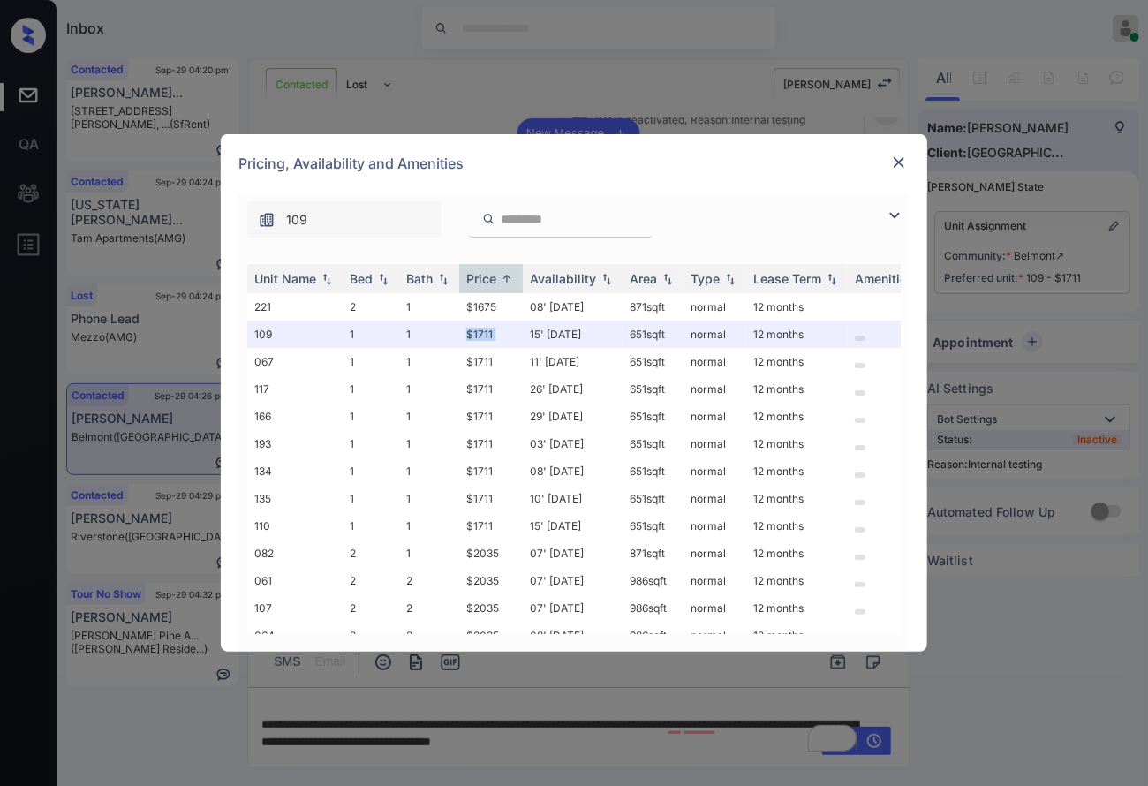
click at [897, 155] on img at bounding box center [899, 163] width 18 height 18
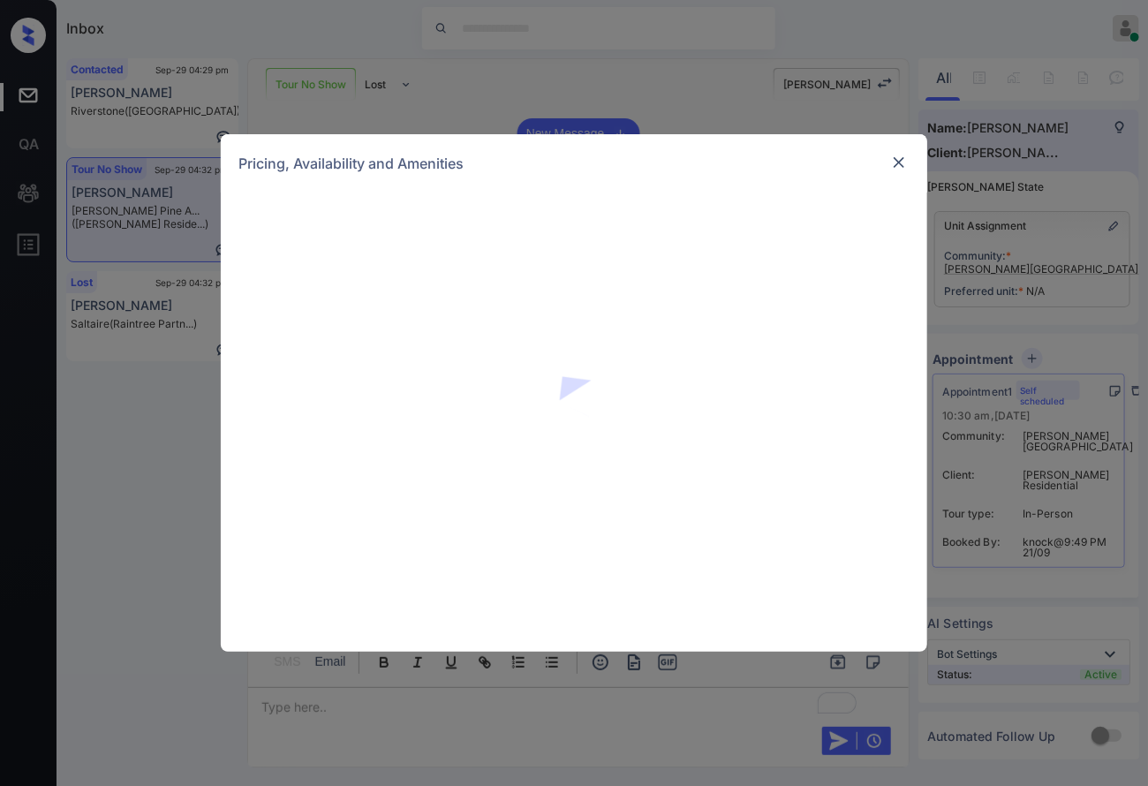
scroll to position [53, 0]
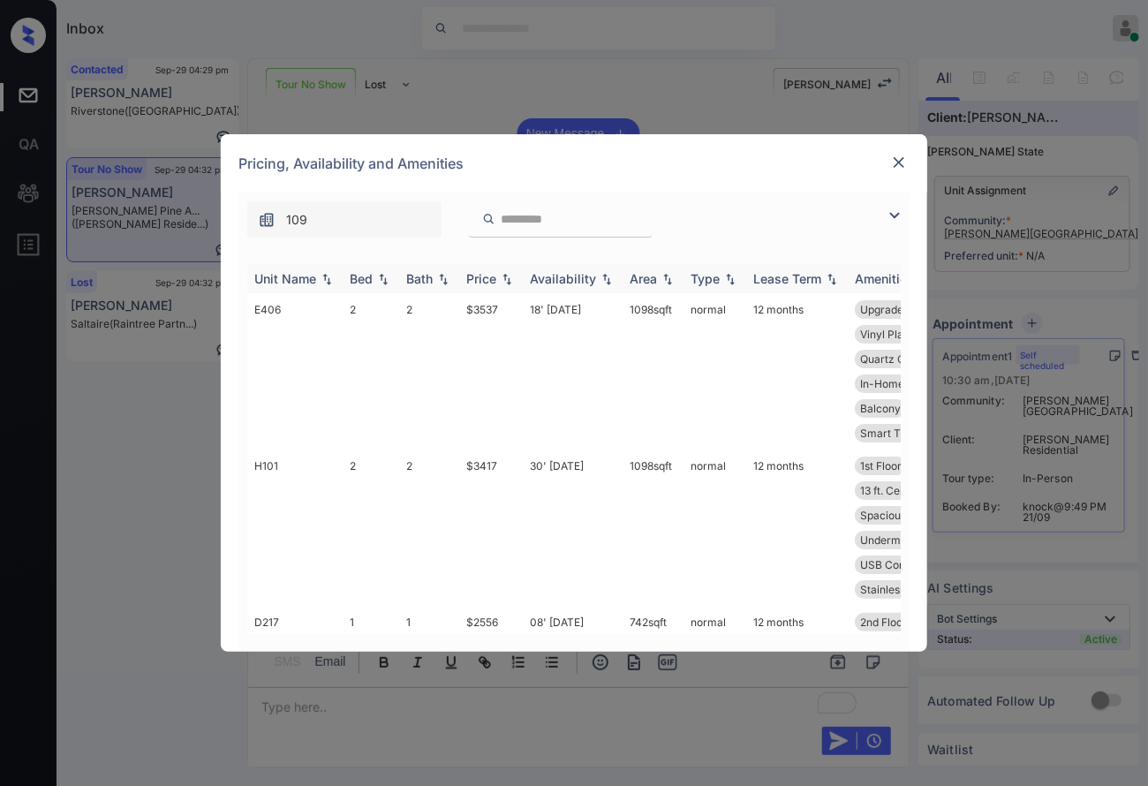
click at [508, 273] on img at bounding box center [507, 279] width 18 height 12
click at [508, 272] on img at bounding box center [507, 278] width 18 height 13
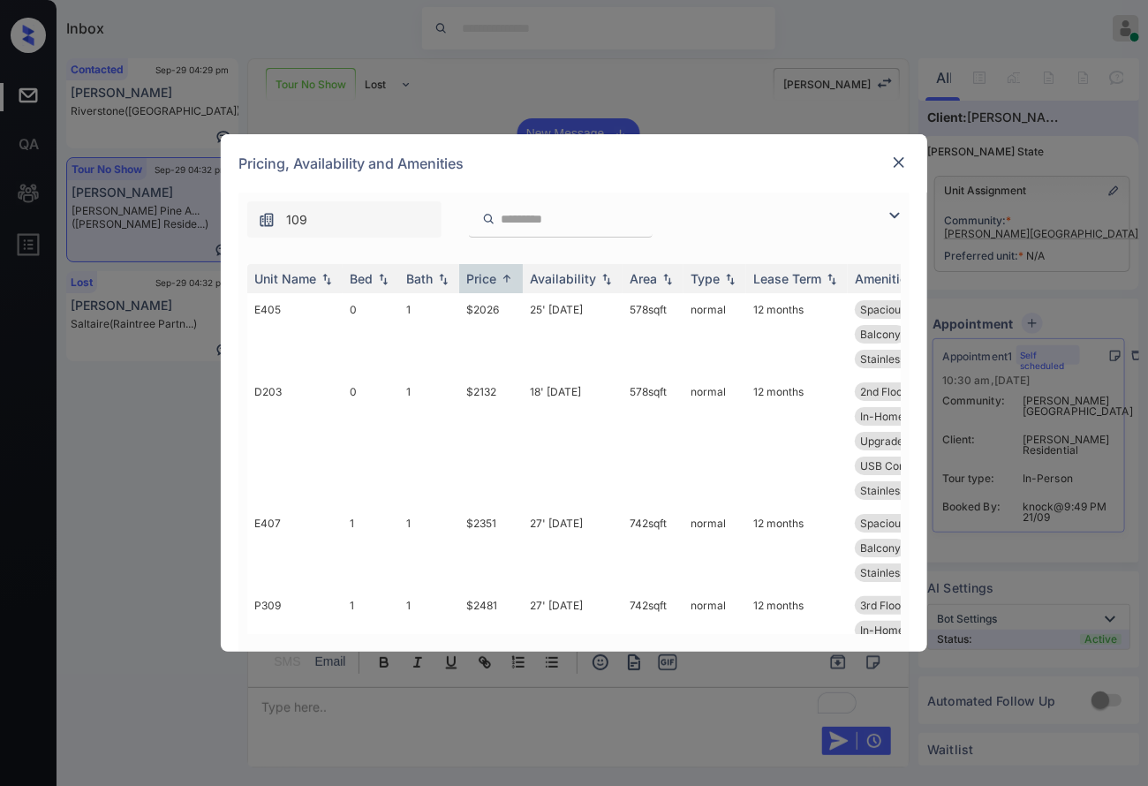
click at [897, 159] on img at bounding box center [899, 163] width 18 height 18
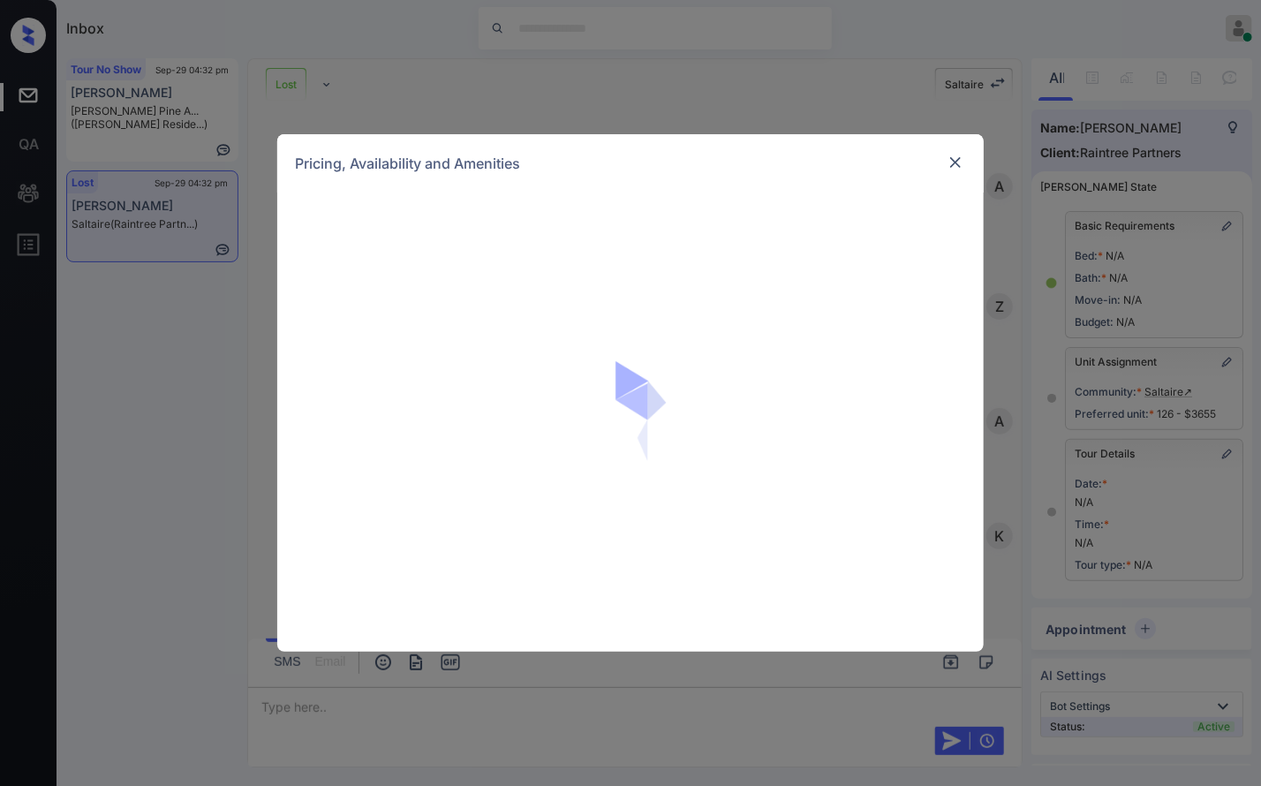
scroll to position [12334, 0]
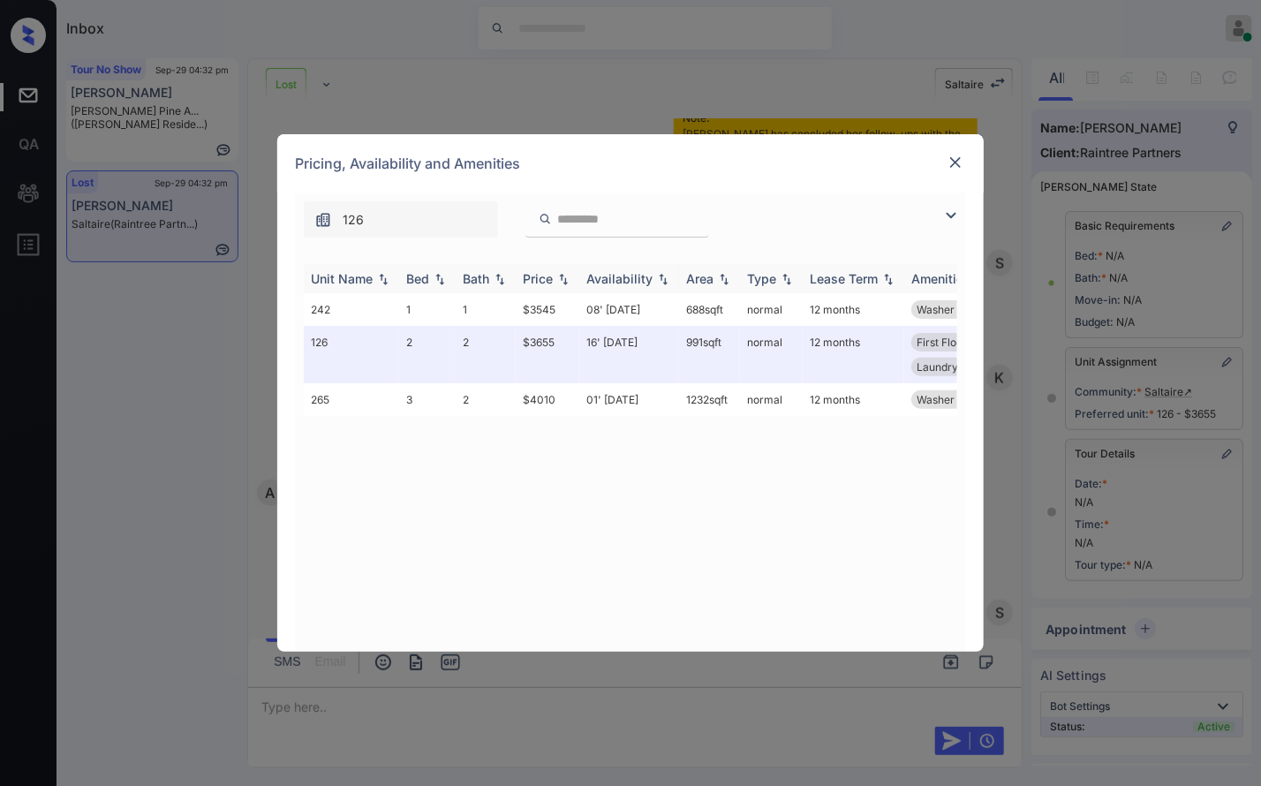
click at [564, 277] on img at bounding box center [564, 279] width 18 height 12
click at [564, 277] on img at bounding box center [564, 278] width 18 height 13
click at [956, 156] on img at bounding box center [956, 163] width 18 height 18
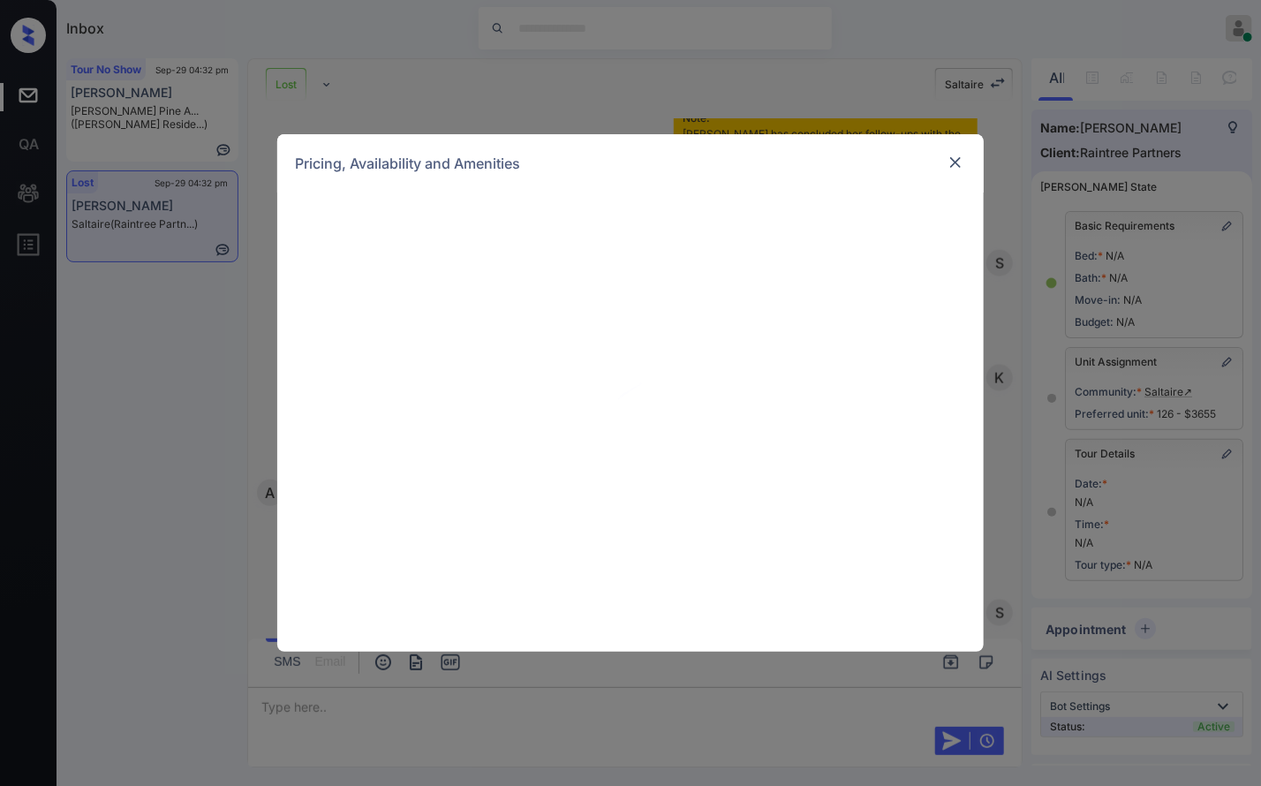
scroll to position [105, 0]
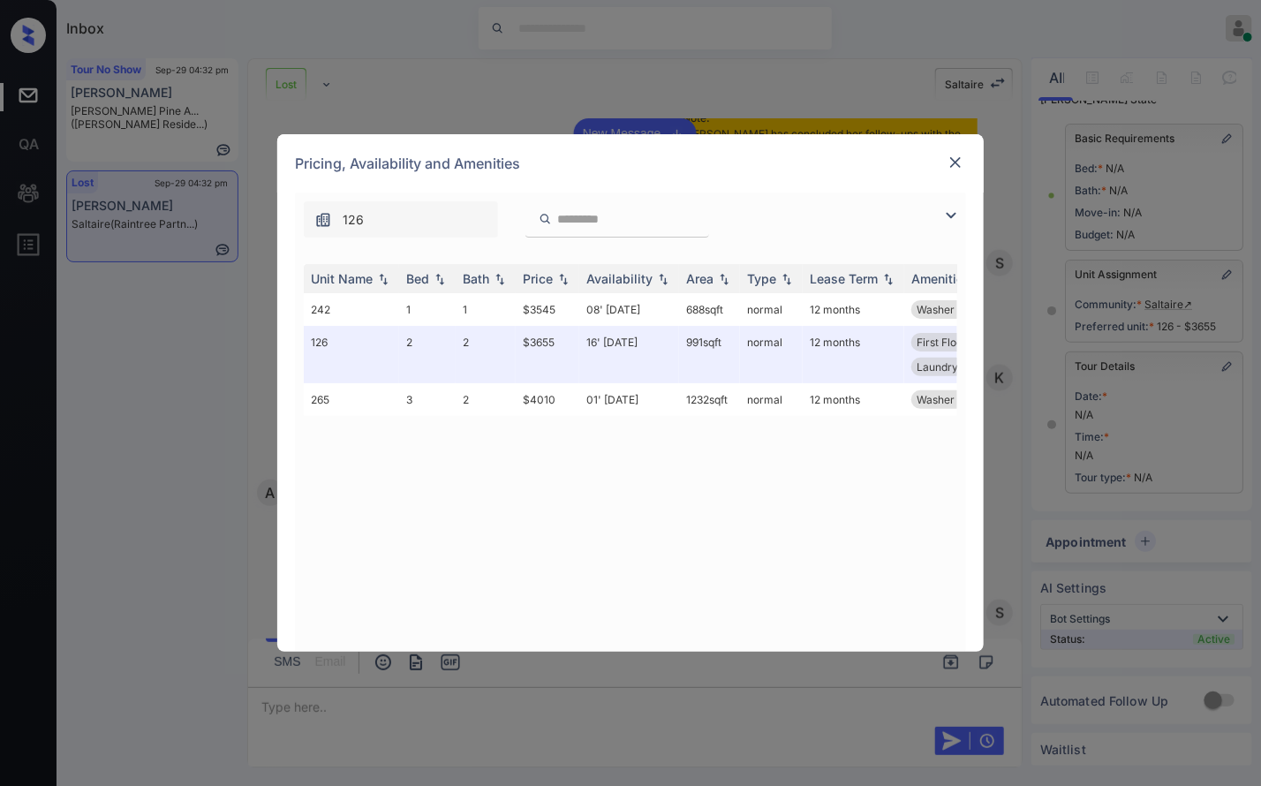
click at [959, 159] on img at bounding box center [956, 163] width 18 height 18
